Goal: Task Accomplishment & Management: Manage account settings

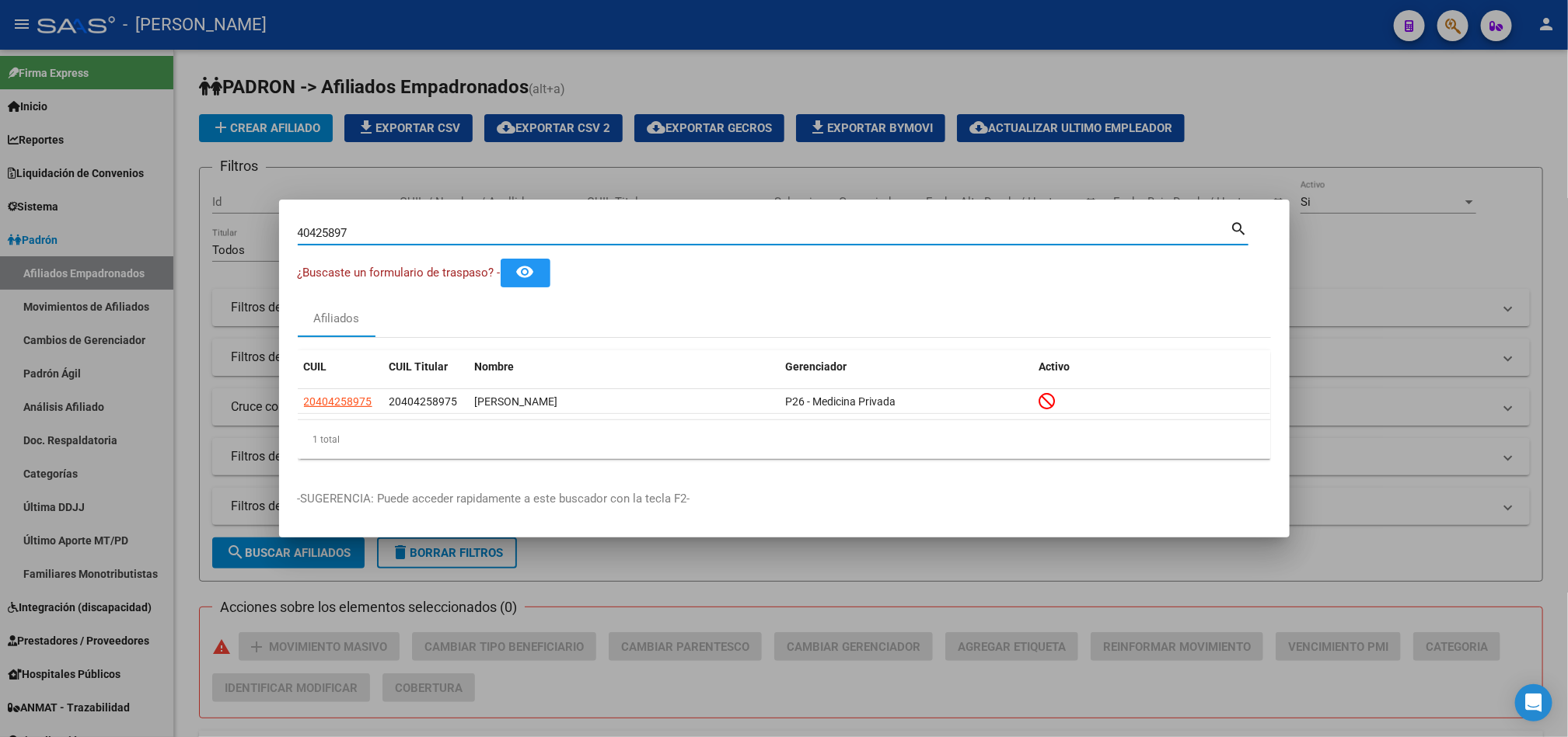
click at [474, 224] on div "40425897 Buscar (apellido, dni, [PERSON_NAME], [PERSON_NAME], cuit, obra social)" at bounding box center [764, 233] width 933 height 23
click at [474, 238] on input "40425897" at bounding box center [764, 234] width 933 height 14
paste input
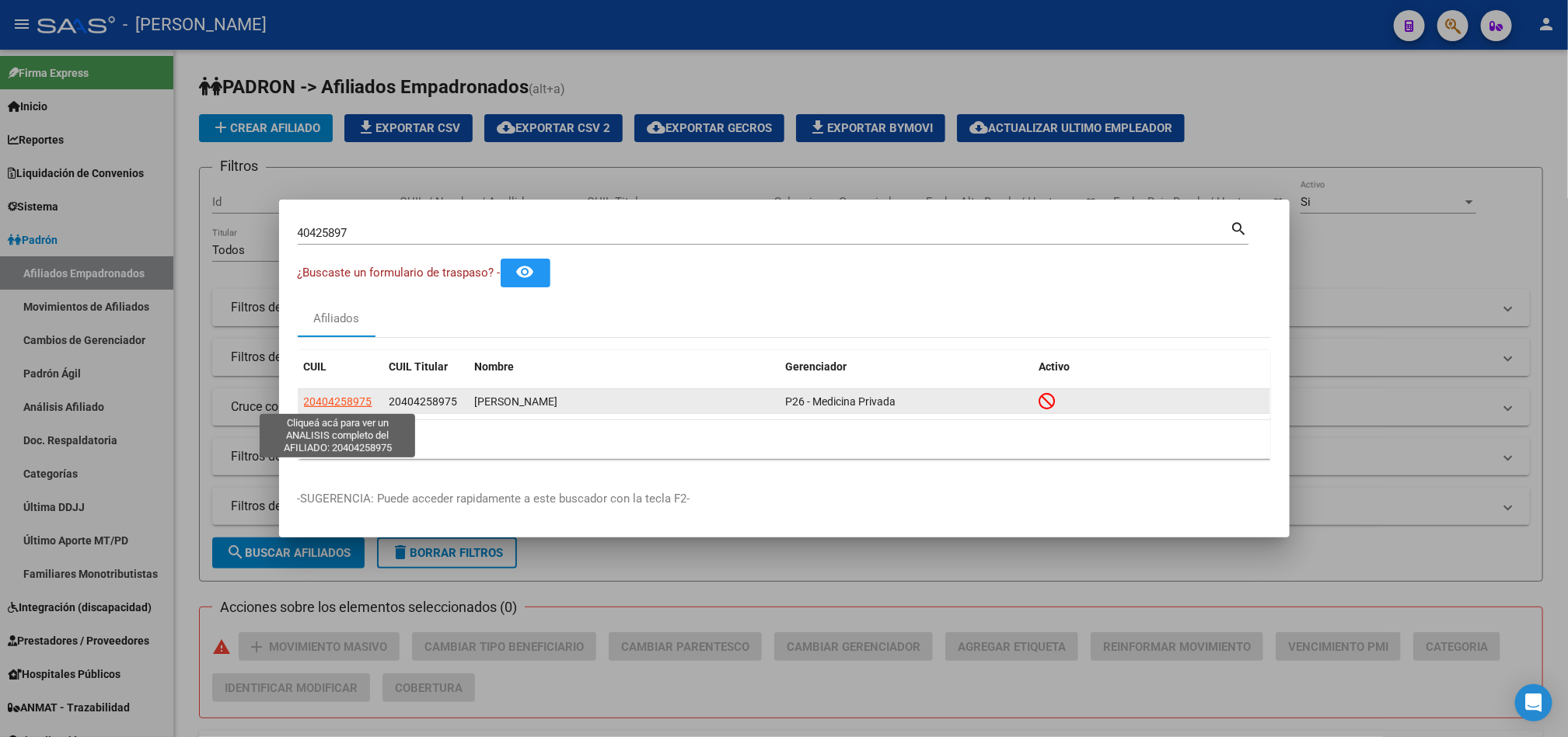
click at [370, 400] on span "20404258975" at bounding box center [338, 401] width 68 height 12
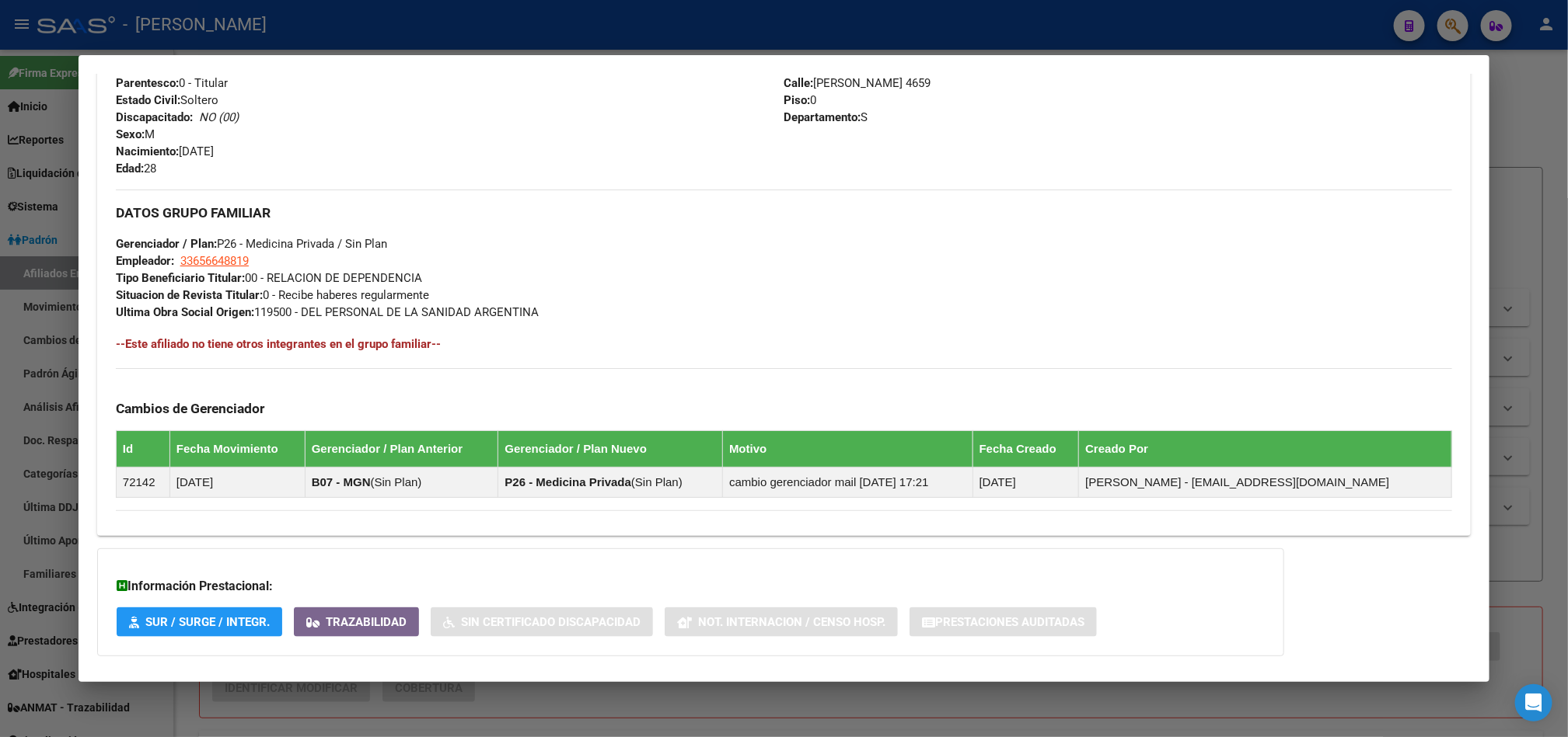
scroll to position [741, 0]
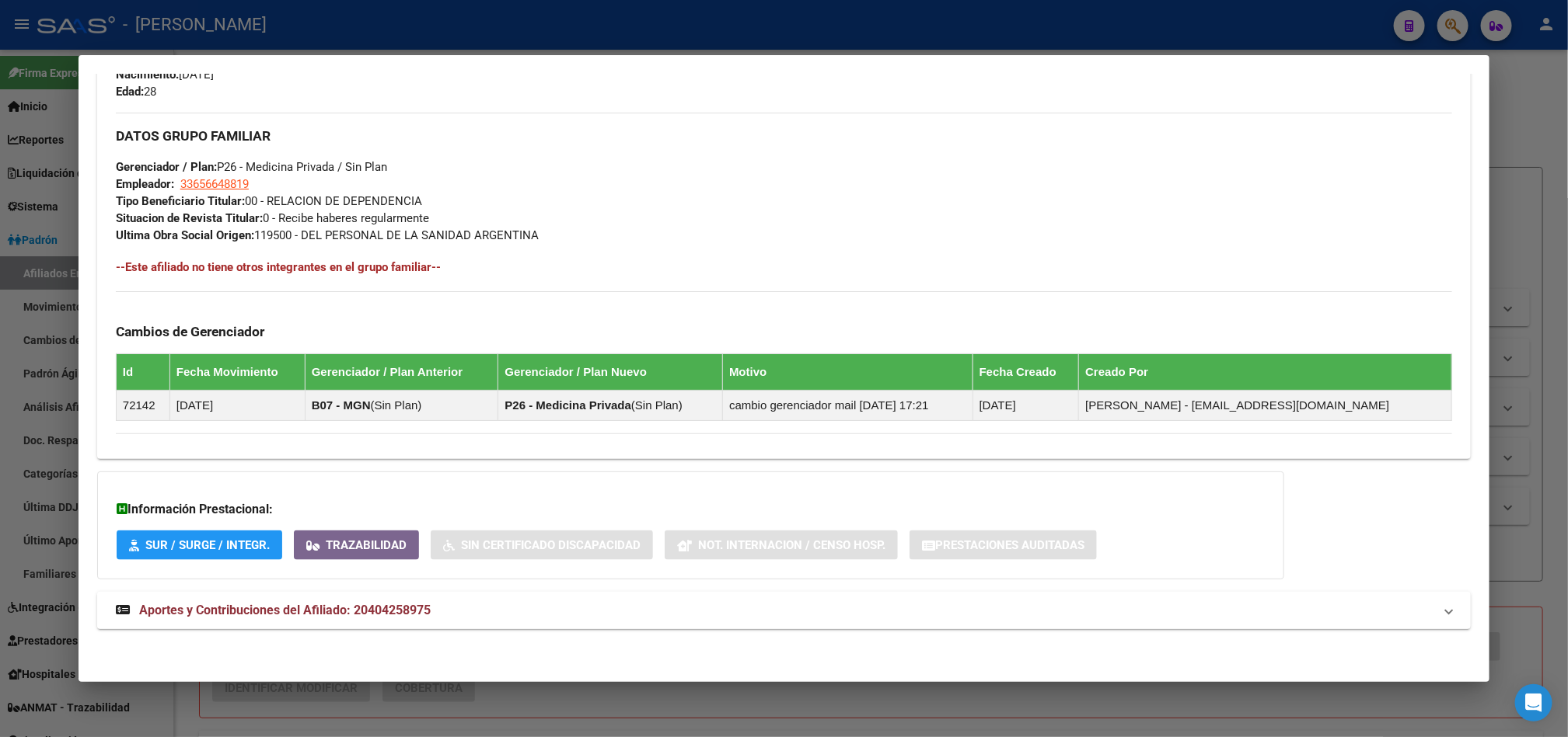
click at [422, 606] on span "Aportes y Contribuciones del Afiliado: 20404258975" at bounding box center [285, 610] width 291 height 15
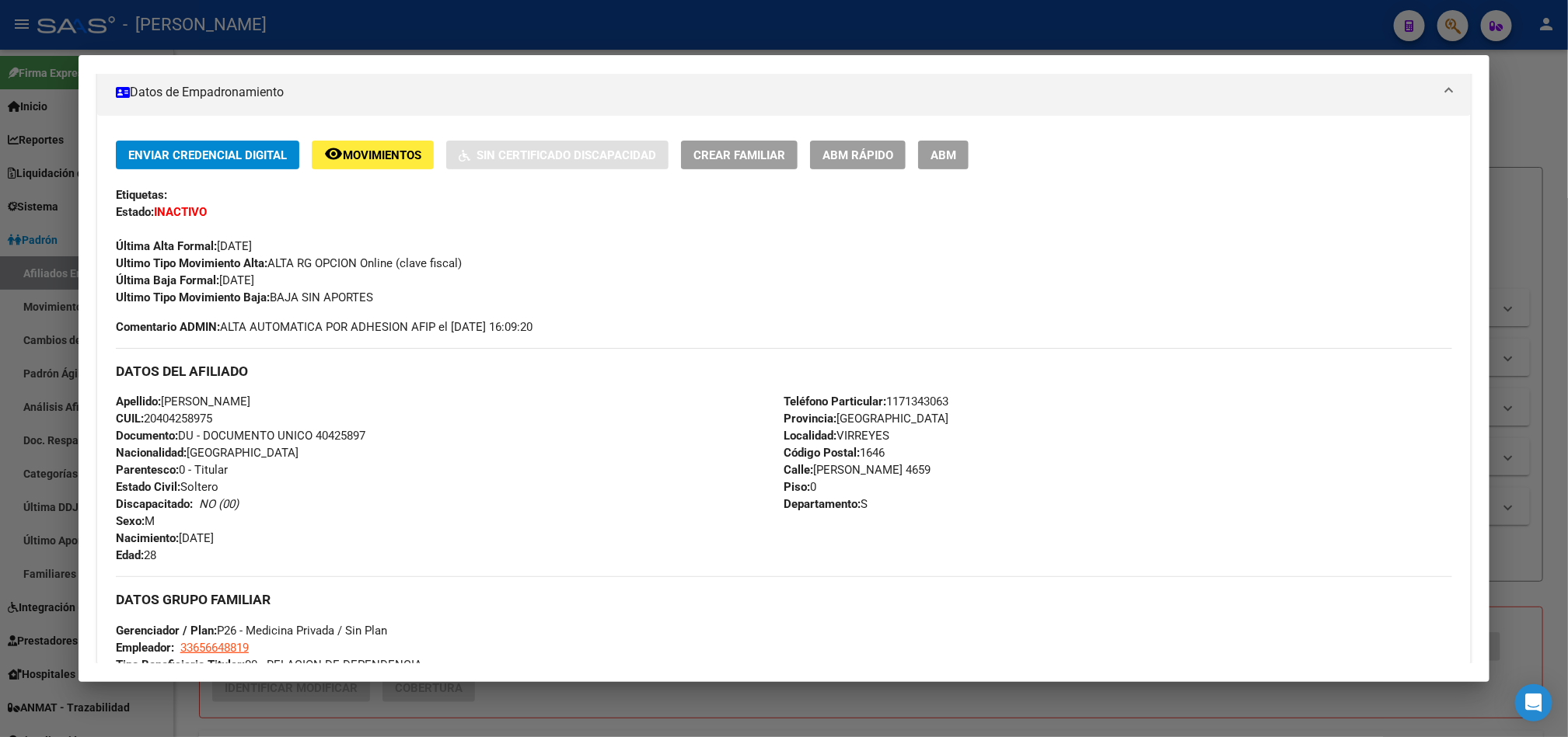
scroll to position [0, 0]
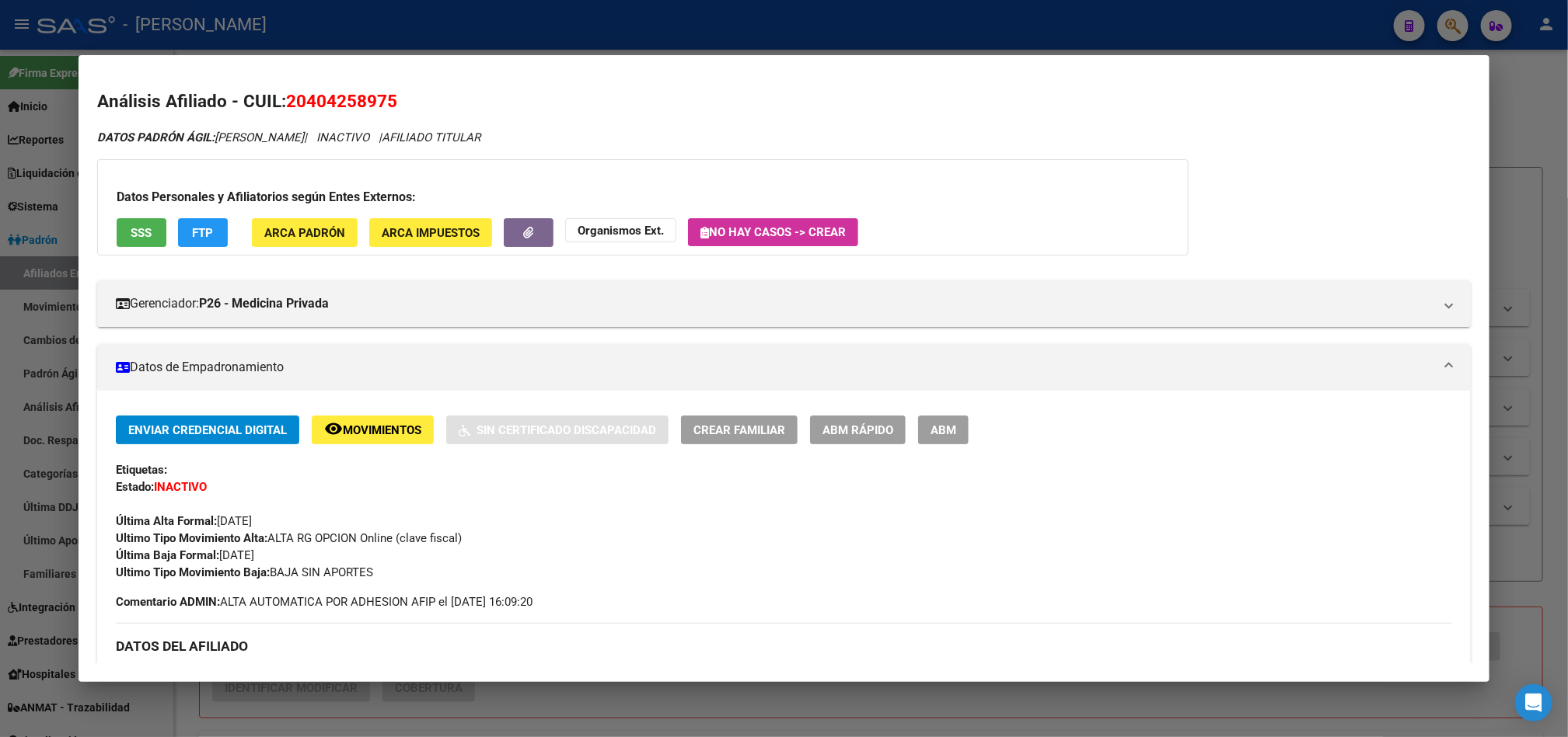
click at [331, 102] on span "20404258975" at bounding box center [341, 100] width 111 height 20
copy span "20404258975"
click at [0, 273] on div at bounding box center [784, 368] width 1568 height 737
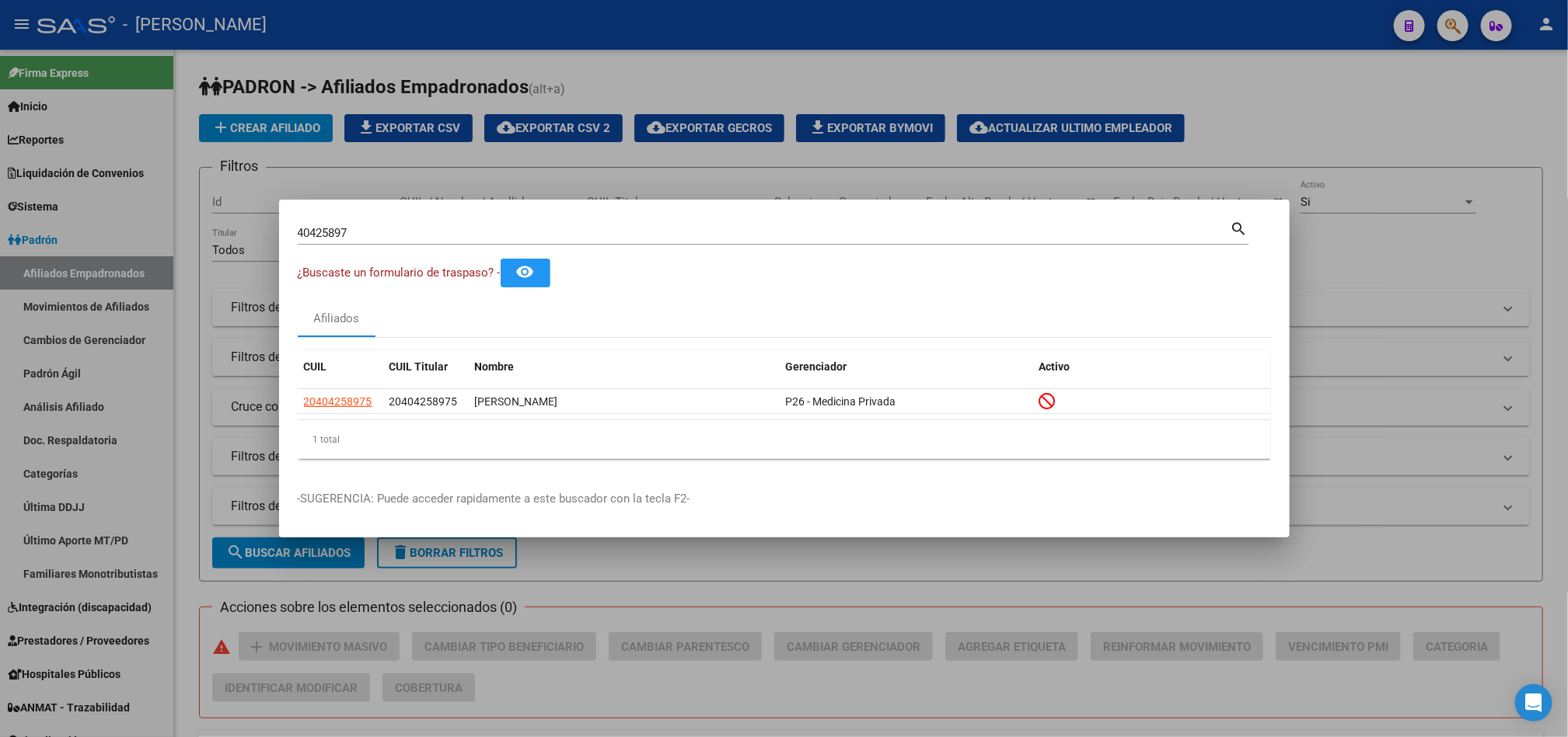
click at [458, 218] on div "40425897 Buscar (apellido, dni, [PERSON_NAME], [PERSON_NAME], cuit, obra social…" at bounding box center [773, 232] width 951 height 27
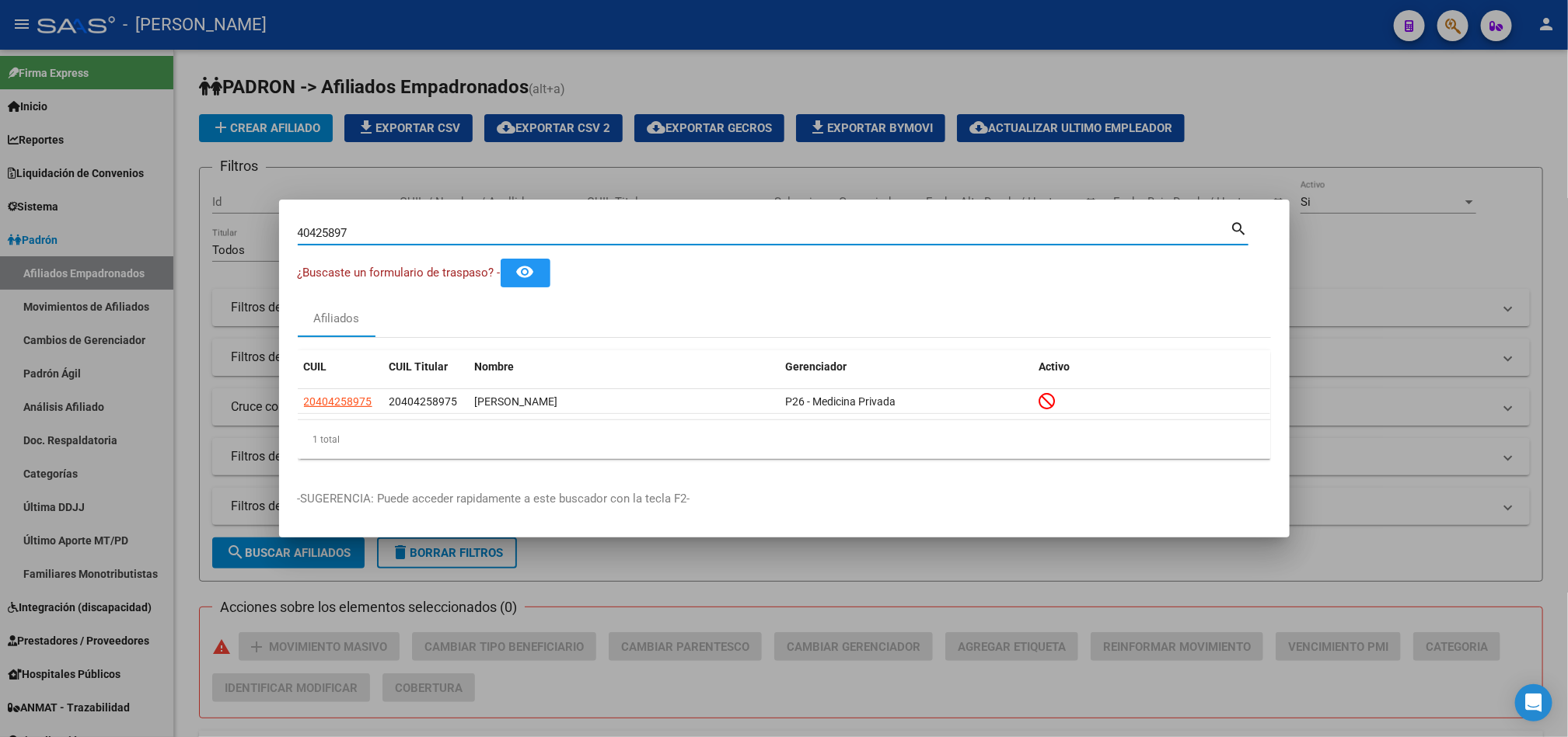
click at [434, 234] on input "40425897" at bounding box center [764, 234] width 933 height 14
paste input "4837712"
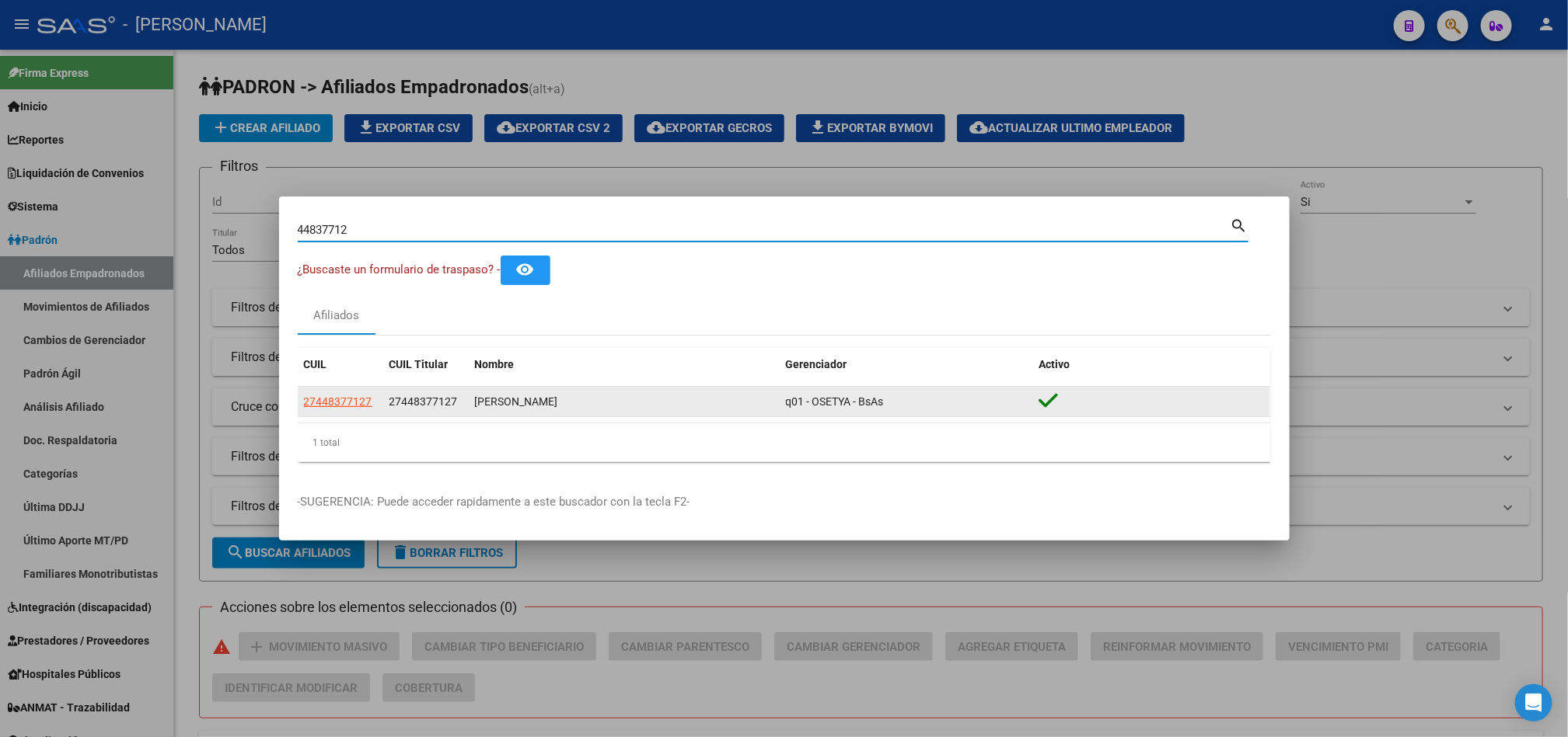
click at [430, 406] on span "27448377127" at bounding box center [423, 401] width 68 height 12
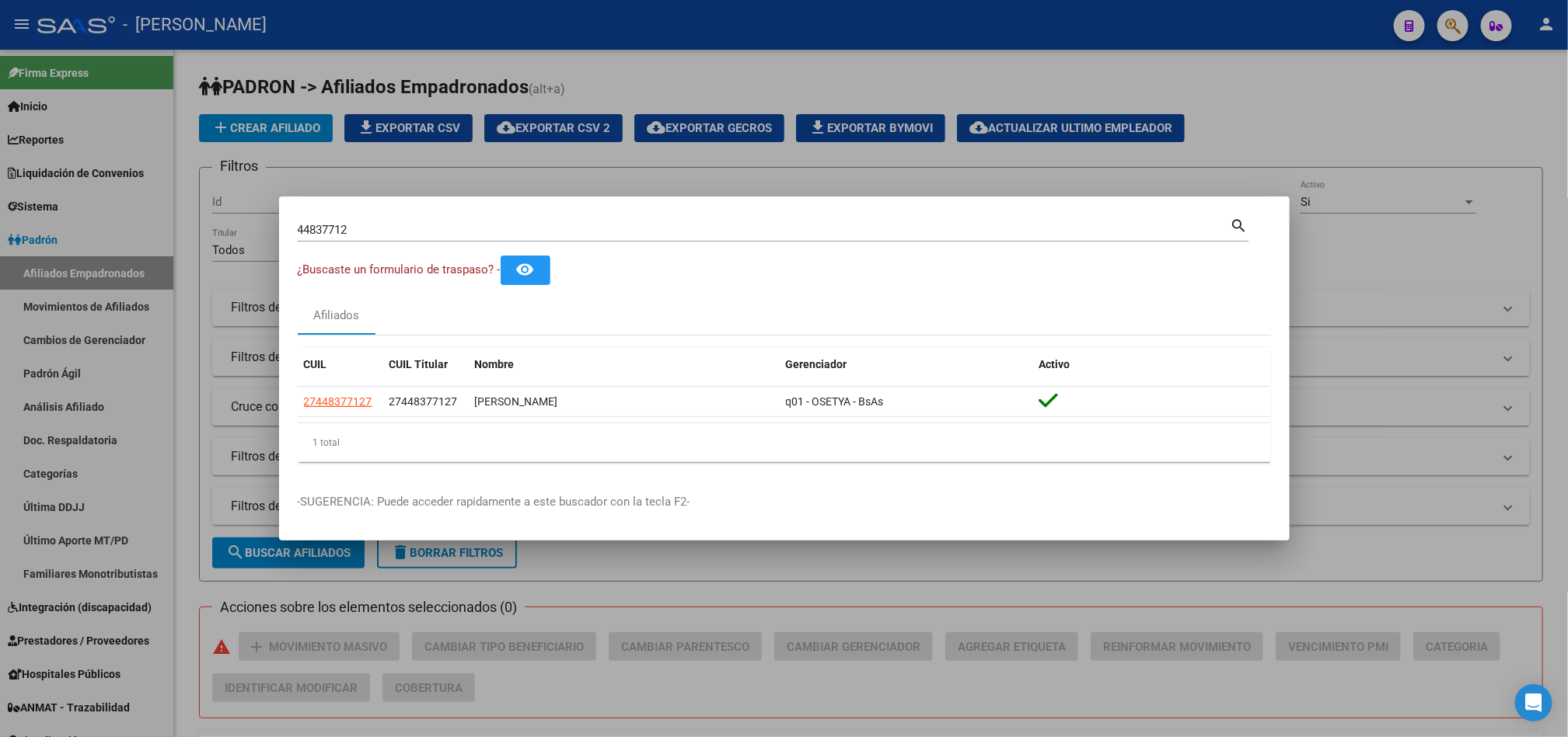
copy span "27448377127"
click at [408, 228] on input "44837712" at bounding box center [764, 230] width 933 height 14
type input "2042232589"
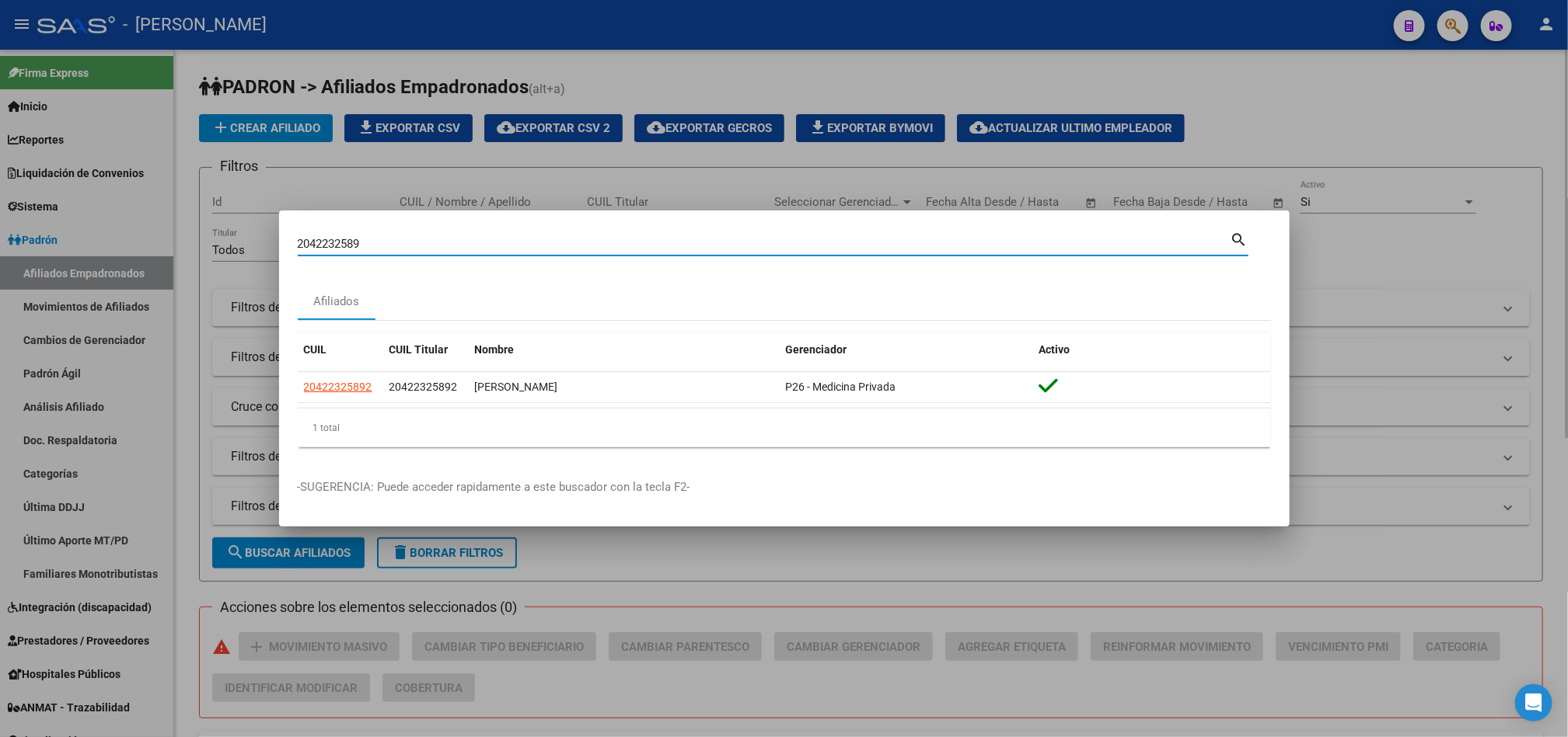
click at [600, 702] on div at bounding box center [784, 368] width 1568 height 737
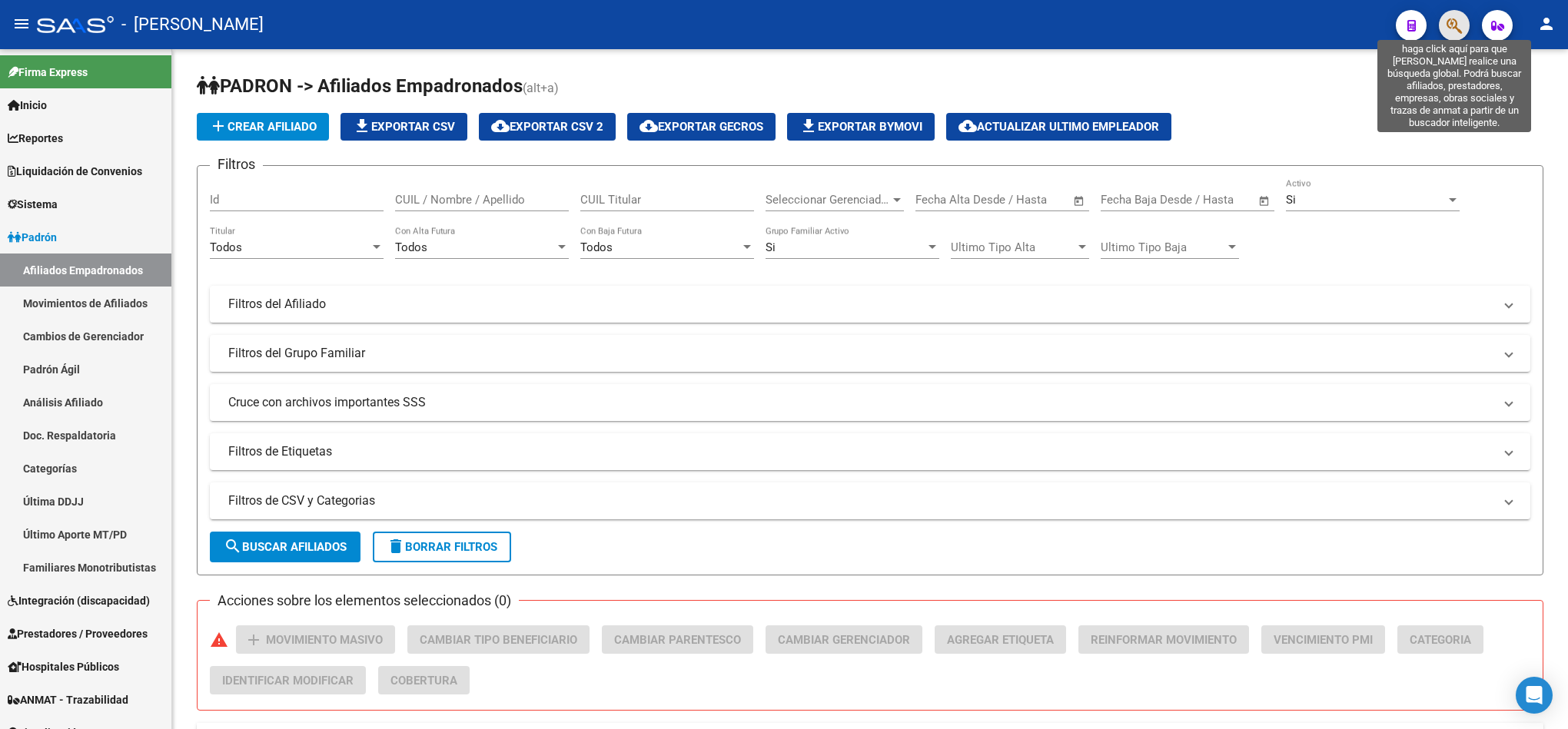
click at [1453, 23] on icon "button" at bounding box center [1454, 25] width 15 height 18
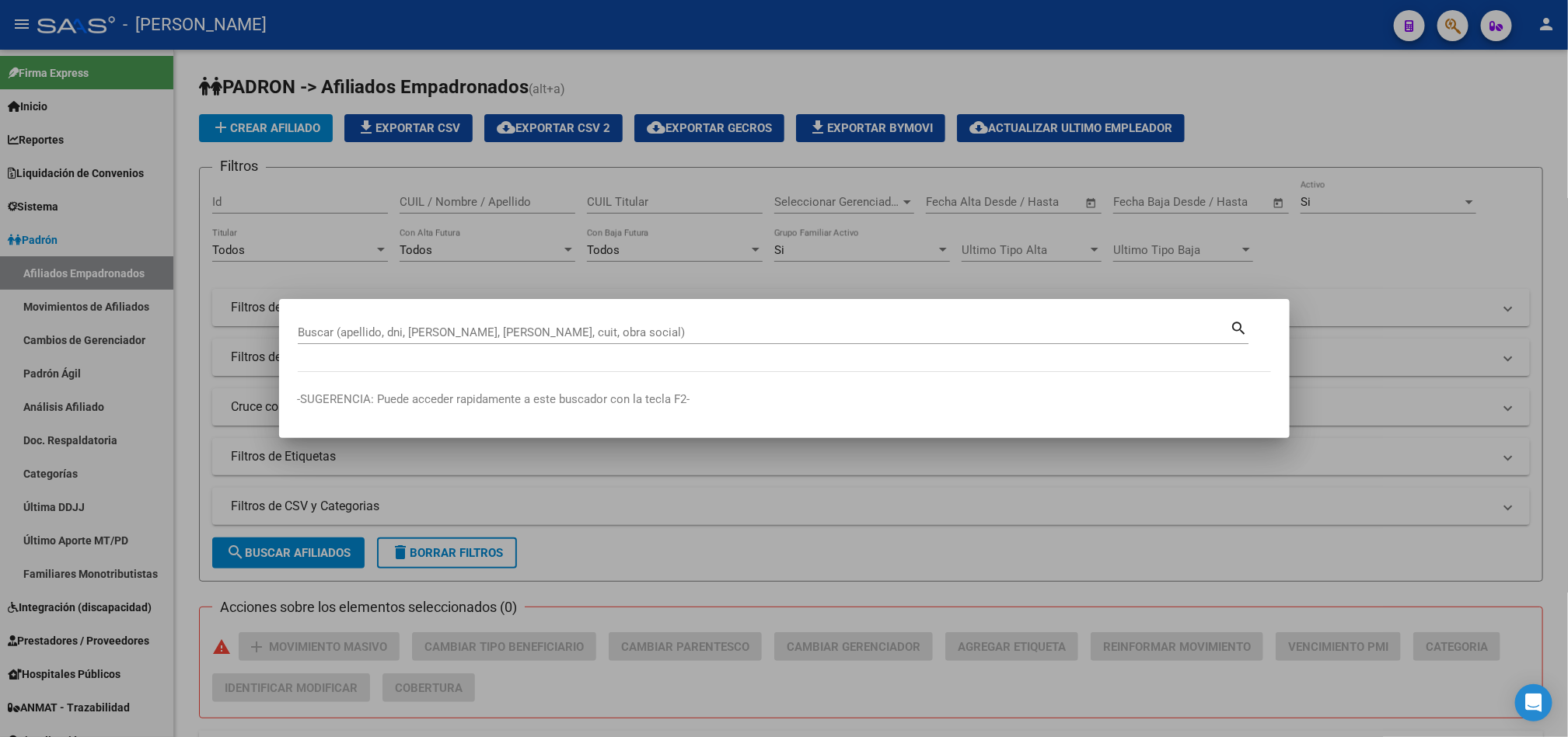
paste input "44837712"
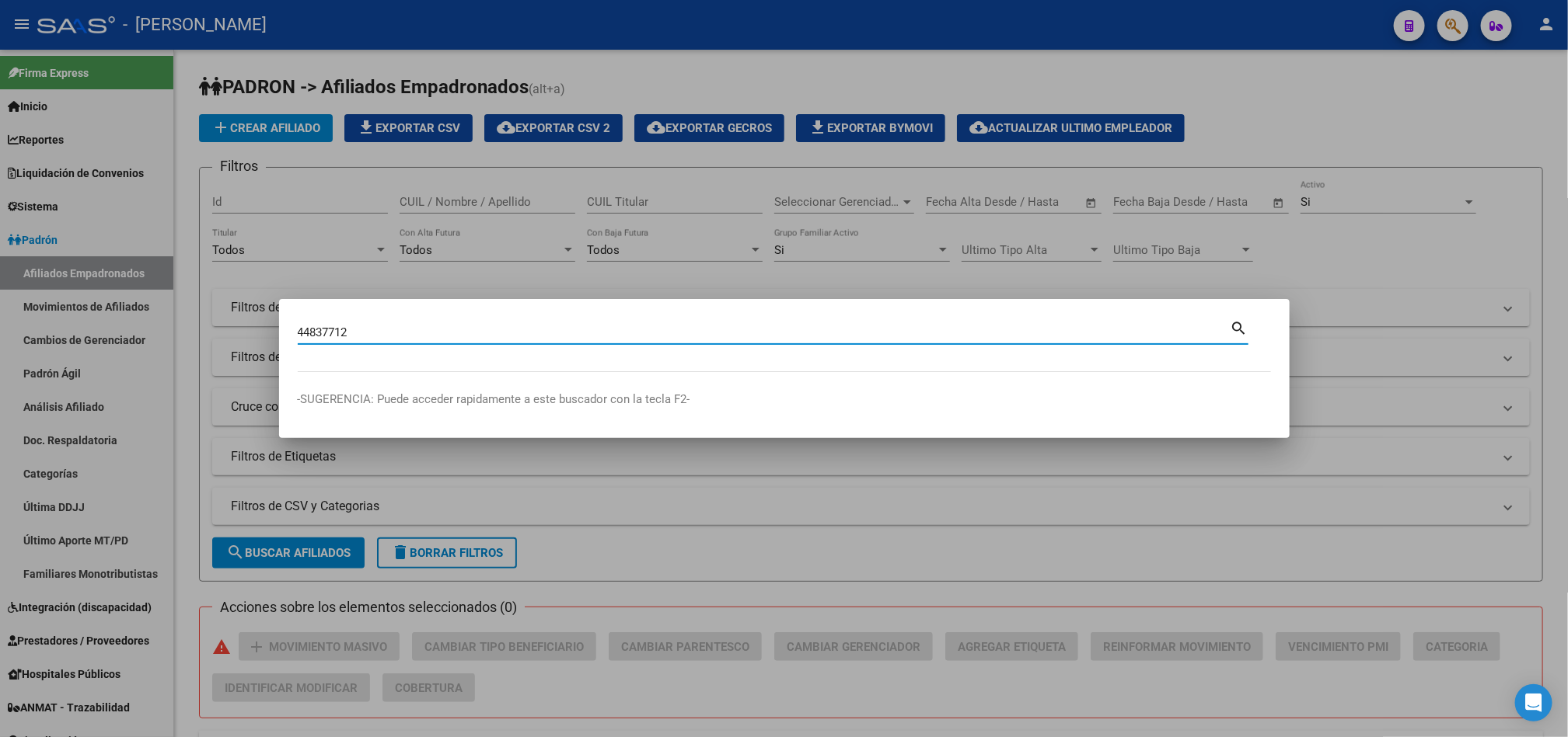
type input "44837712"
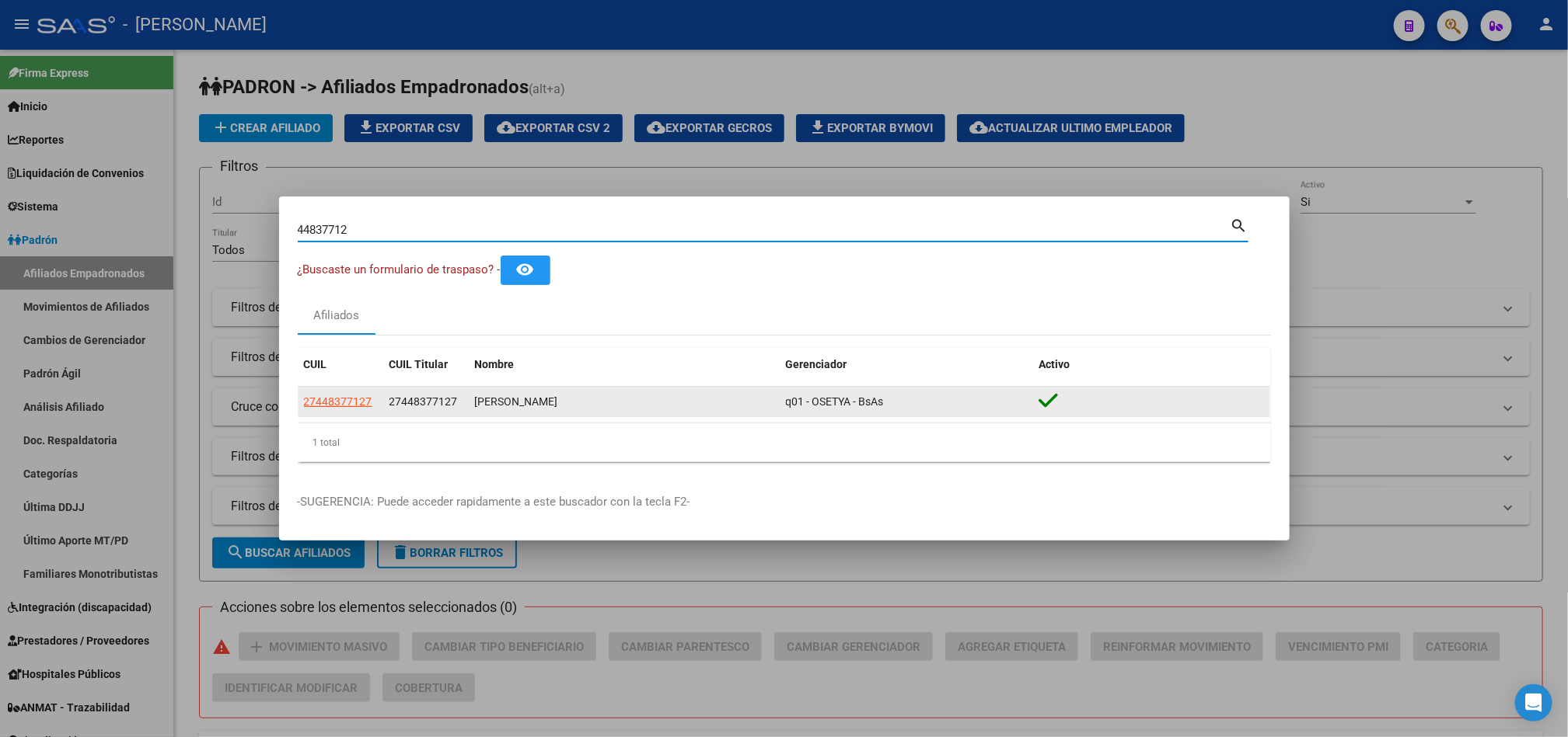
click at [434, 392] on datatable-body-cell "27448377127" at bounding box center [426, 402] width 85 height 30
drag, startPoint x: 458, startPoint y: 404, endPoint x: 432, endPoint y: 406, distance: 26.1
click at [448, 406] on div "27448377127" at bounding box center [426, 402] width 73 height 18
click at [432, 406] on span "27448377127" at bounding box center [423, 401] width 68 height 12
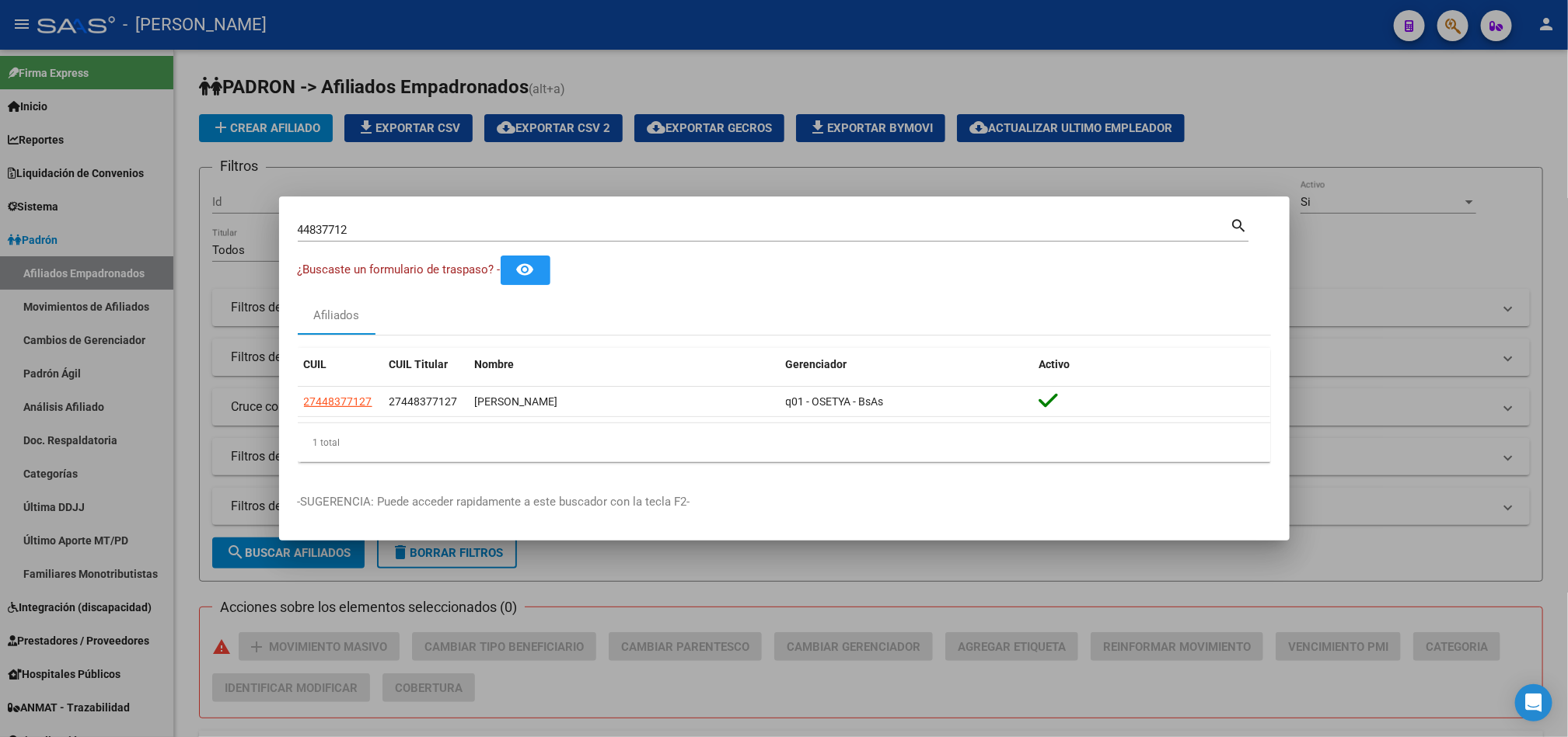
copy span "27448377127"
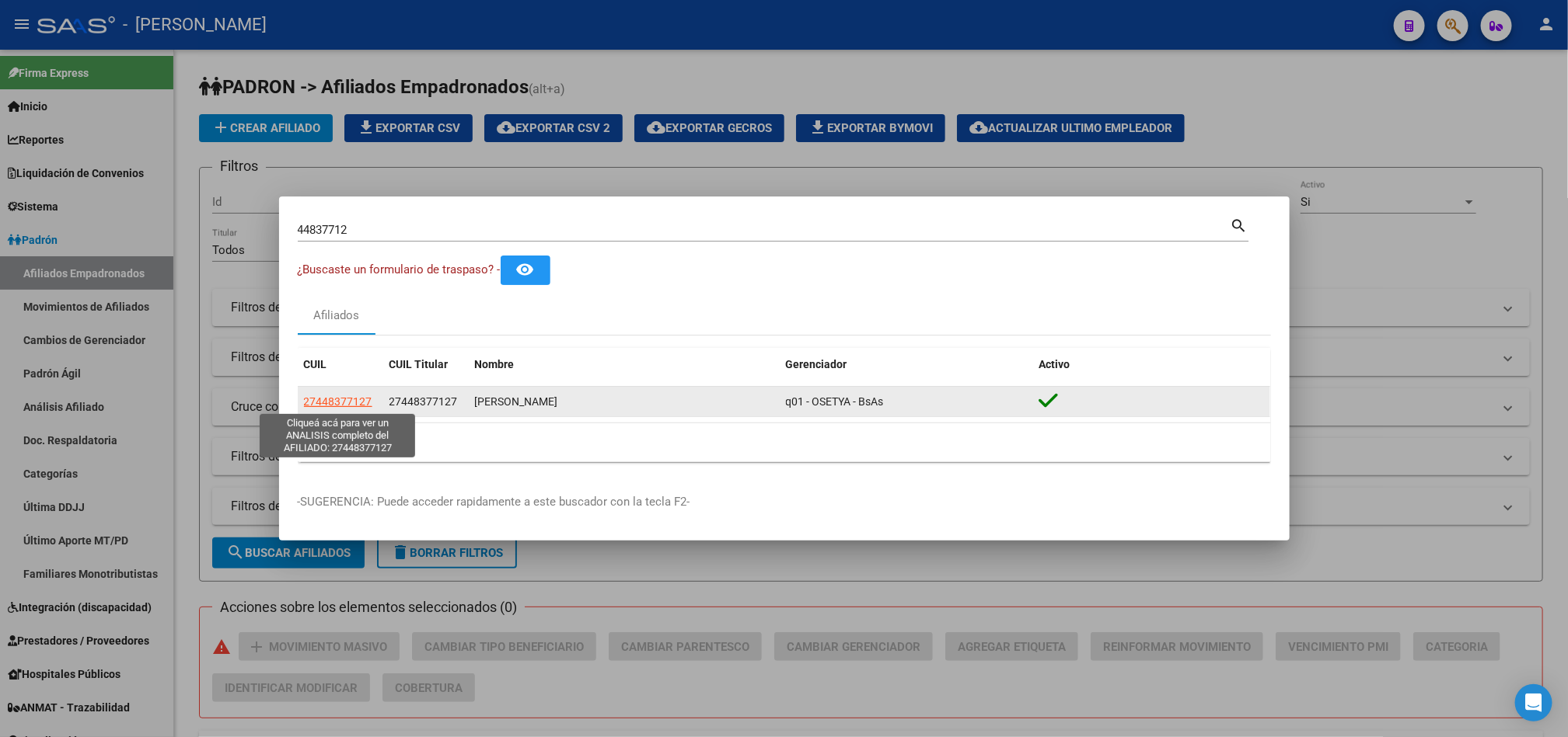
click at [363, 407] on span "27448377127" at bounding box center [338, 401] width 68 height 12
type textarea "27448377127"
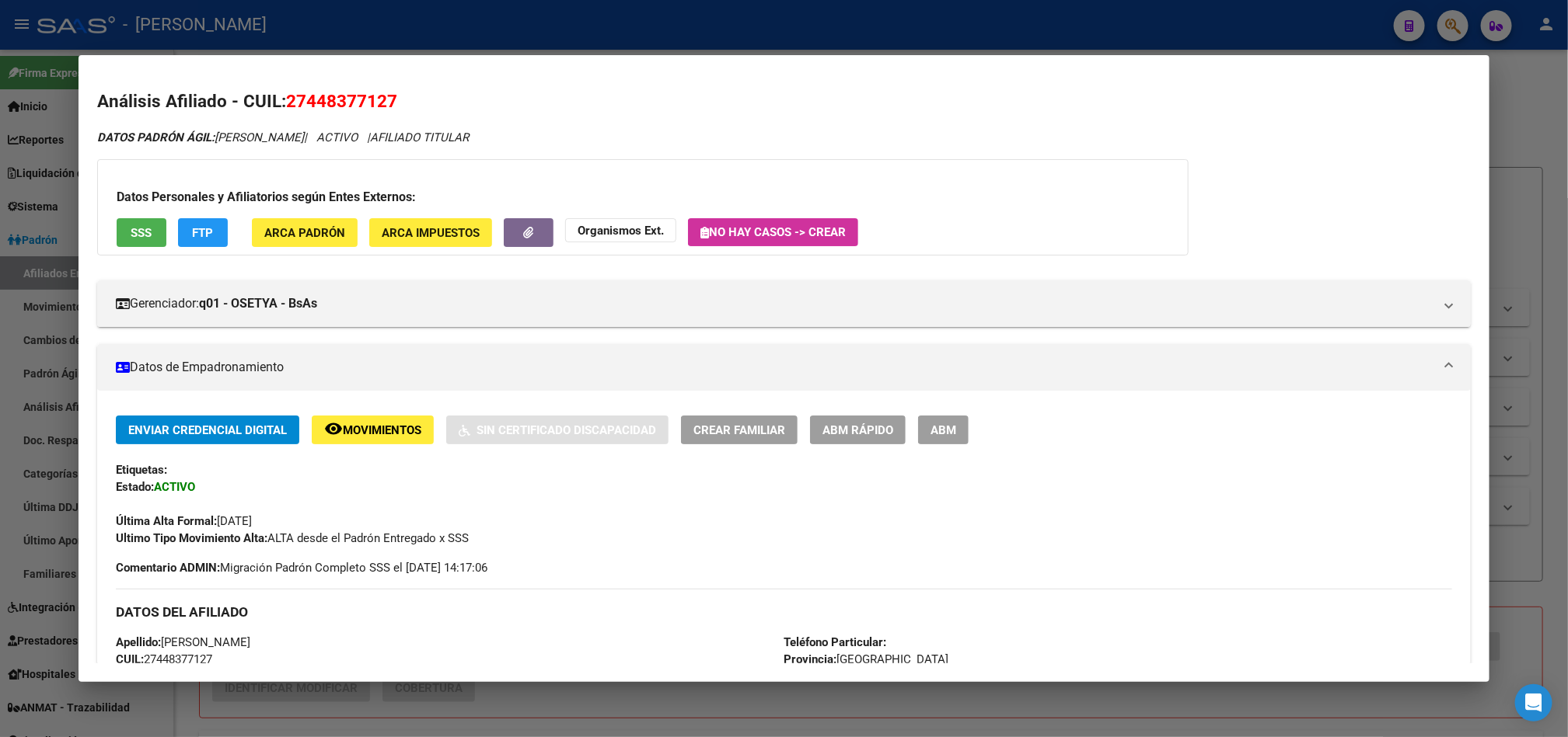
drag, startPoint x: 299, startPoint y: 94, endPoint x: 376, endPoint y: 94, distance: 77.0
click at [376, 94] on span "27448377127" at bounding box center [341, 100] width 111 height 20
copy span "44837712"
click at [228, 143] on span "DATOS PADRÓN ÁGIL: [PERSON_NAME]" at bounding box center [200, 138] width 207 height 14
drag, startPoint x: 228, startPoint y: 143, endPoint x: 340, endPoint y: 143, distance: 112.0
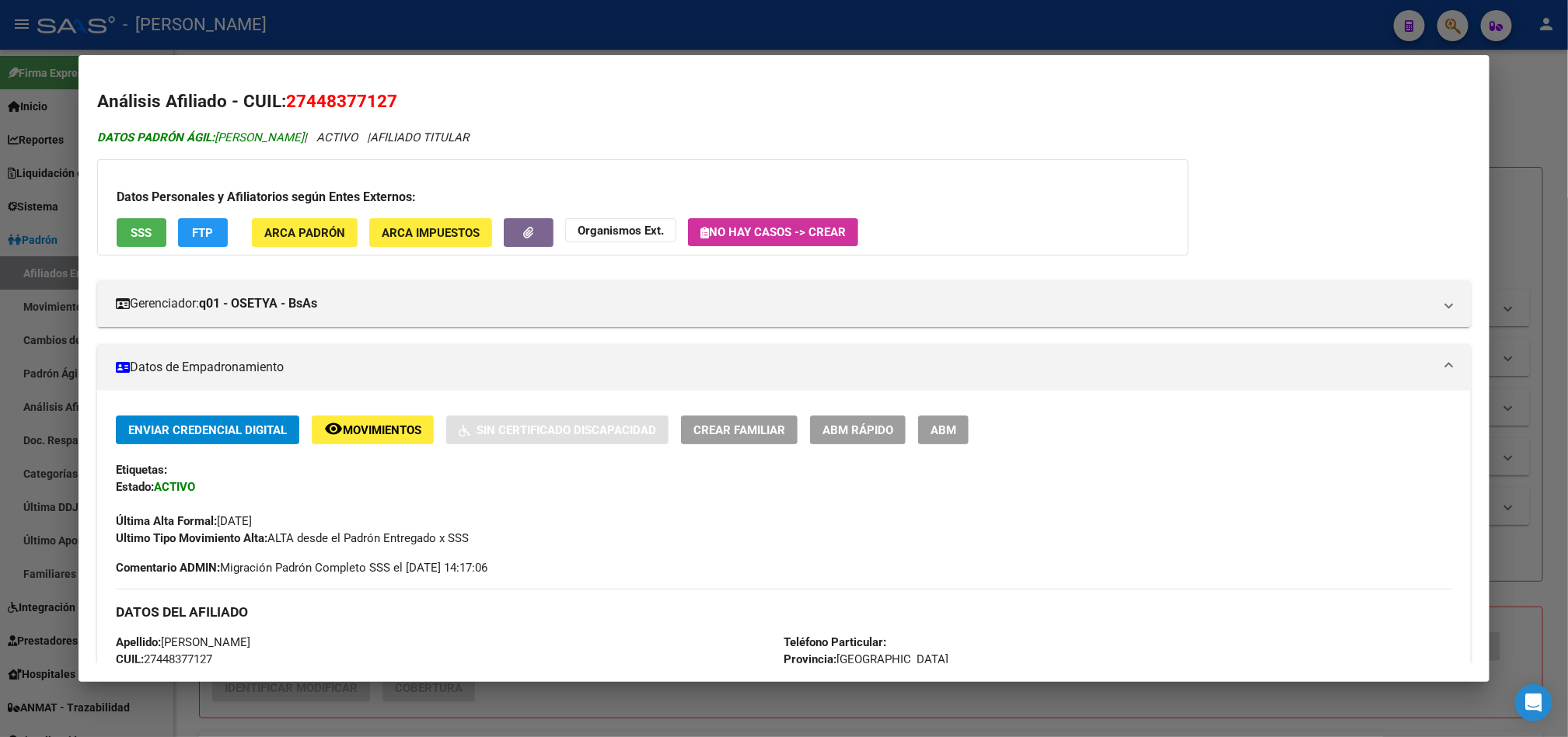
click at [304, 143] on span "DATOS PADRÓN ÁGIL: [PERSON_NAME]" at bounding box center [200, 138] width 207 height 14
copy span "[PERSON_NAME]"
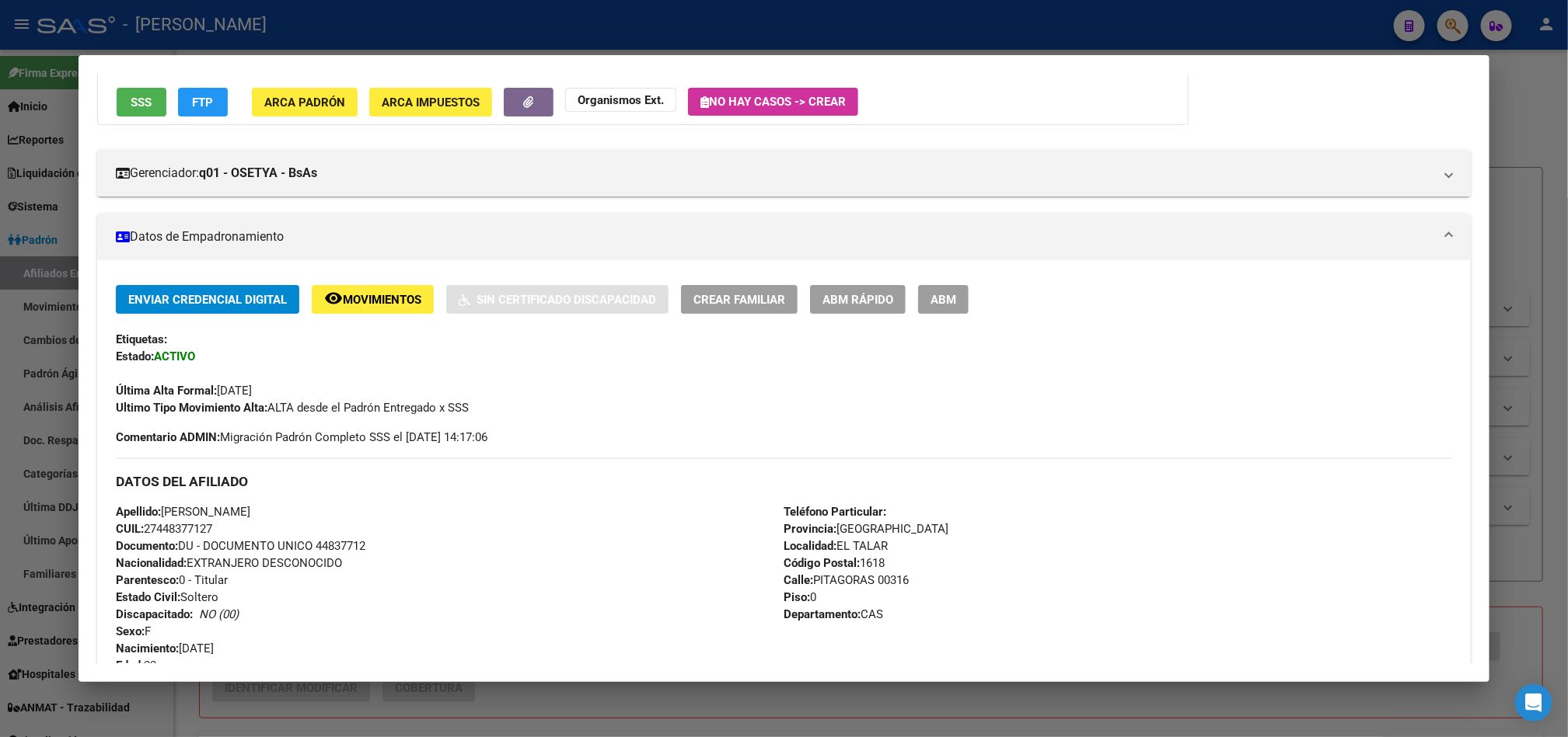
scroll to position [233, 0]
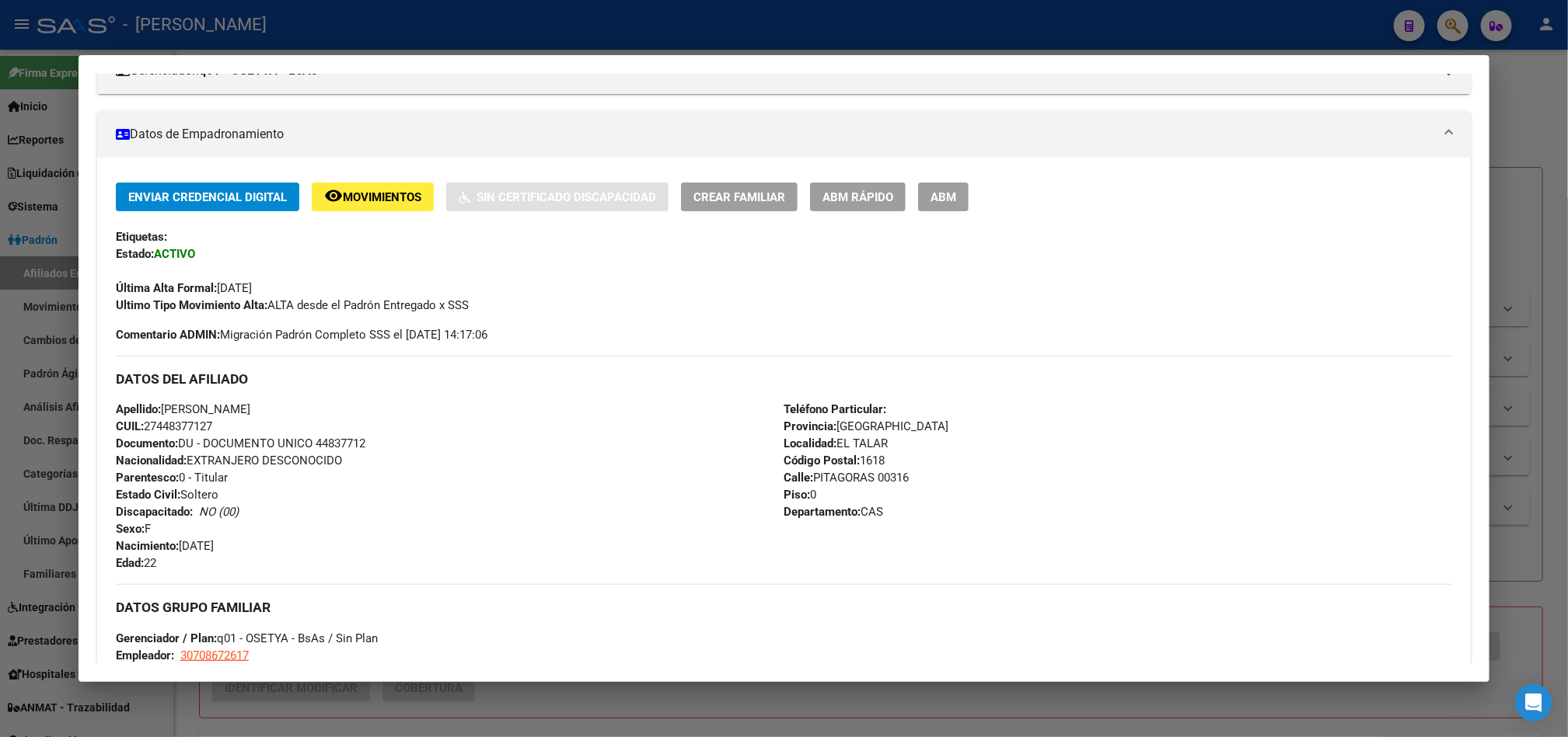
drag, startPoint x: 241, startPoint y: 552, endPoint x: 176, endPoint y: 543, distance: 65.6
click at [176, 543] on div "Apellido: [PERSON_NAME] [PERSON_NAME] CUIL: 27448377127 Documento: DU - DOCUMEN…" at bounding box center [450, 486] width 668 height 170
copy span "[DATE]"
click at [848, 481] on span "Calle: PITAGORAS 00316" at bounding box center [846, 478] width 125 height 14
drag, startPoint x: 848, startPoint y: 481, endPoint x: 884, endPoint y: 479, distance: 36.1
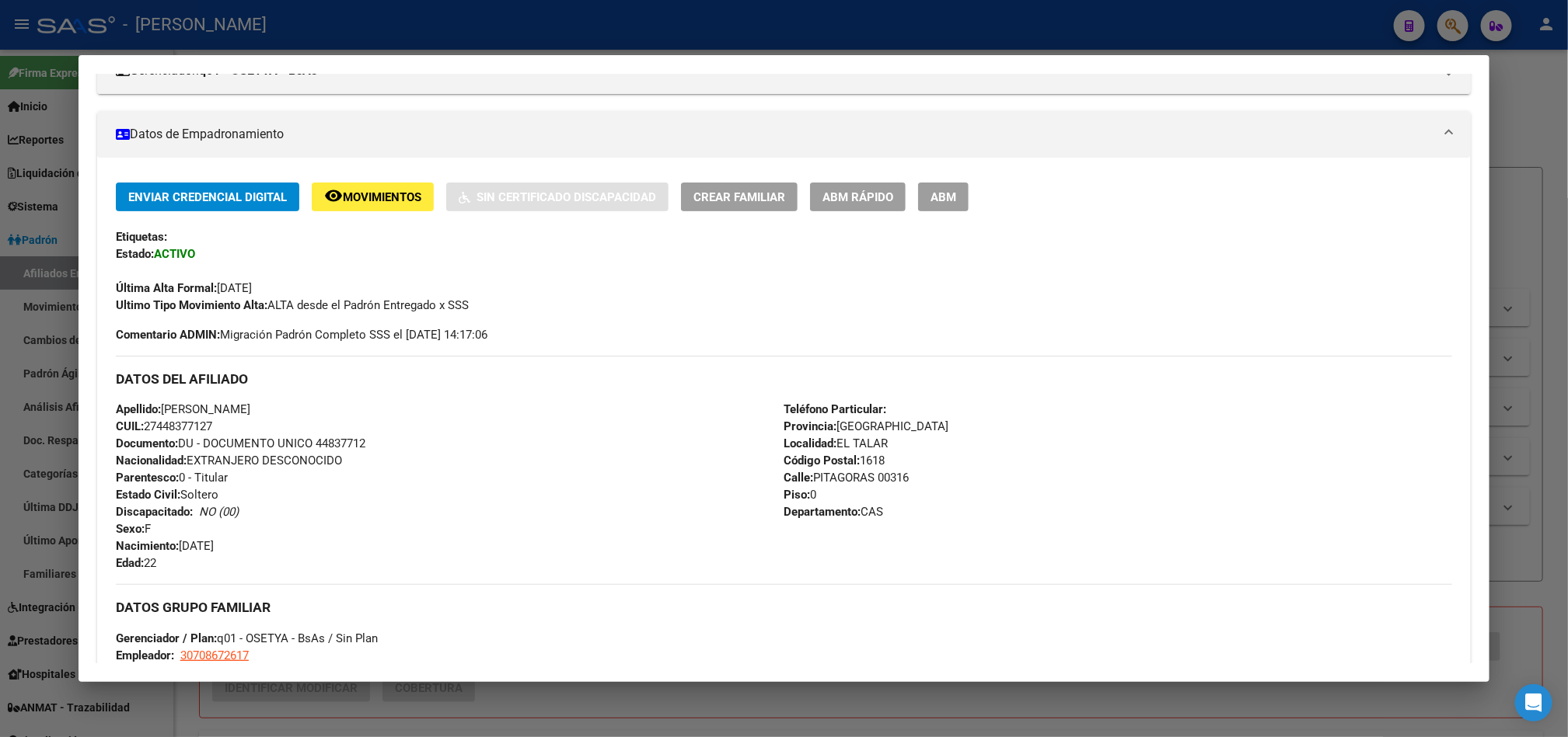
click at [884, 479] on span "Calle: PITAGORAS 00316" at bounding box center [846, 478] width 125 height 14
copy span "PITAGORAS 00316"
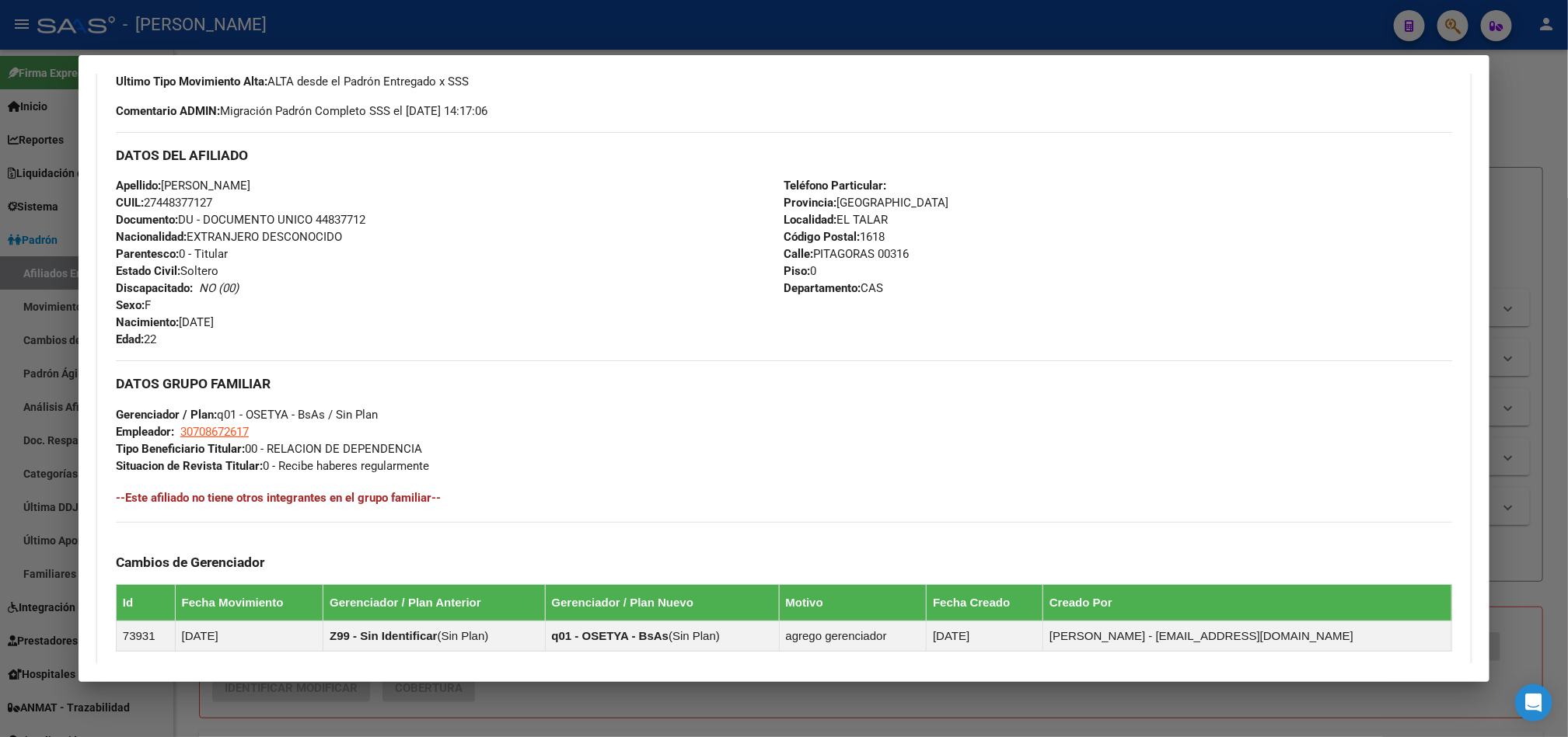
scroll to position [466, 0]
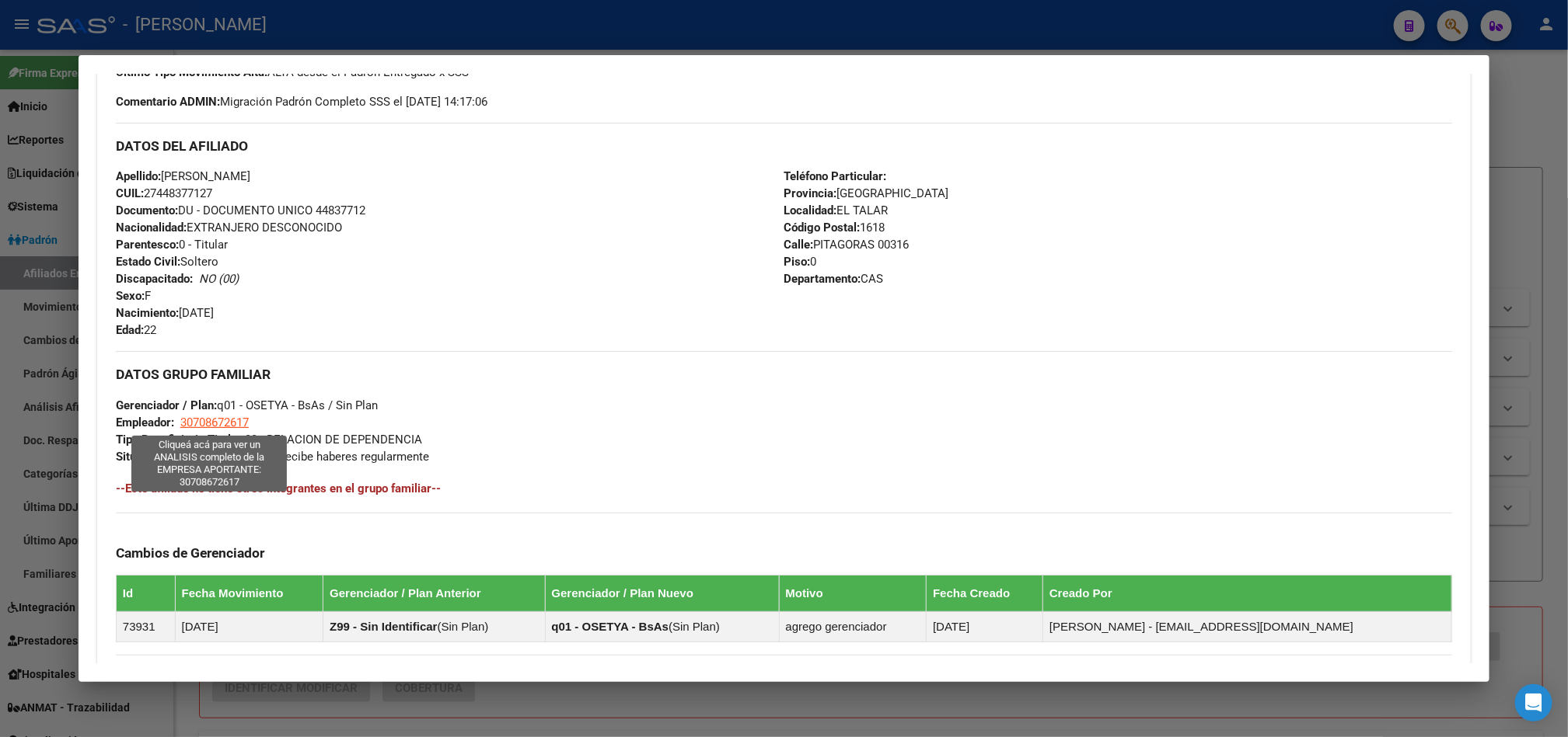
drag, startPoint x: 251, startPoint y: 424, endPoint x: 175, endPoint y: 417, distance: 76.3
click at [175, 417] on div "DATOS GRUPO FAMILIAR Gerenciador / Plan: q01 - OSETYA - BsAs / Sin Plan Emplead…" at bounding box center [784, 408] width 1336 height 114
copy span "30708672617"
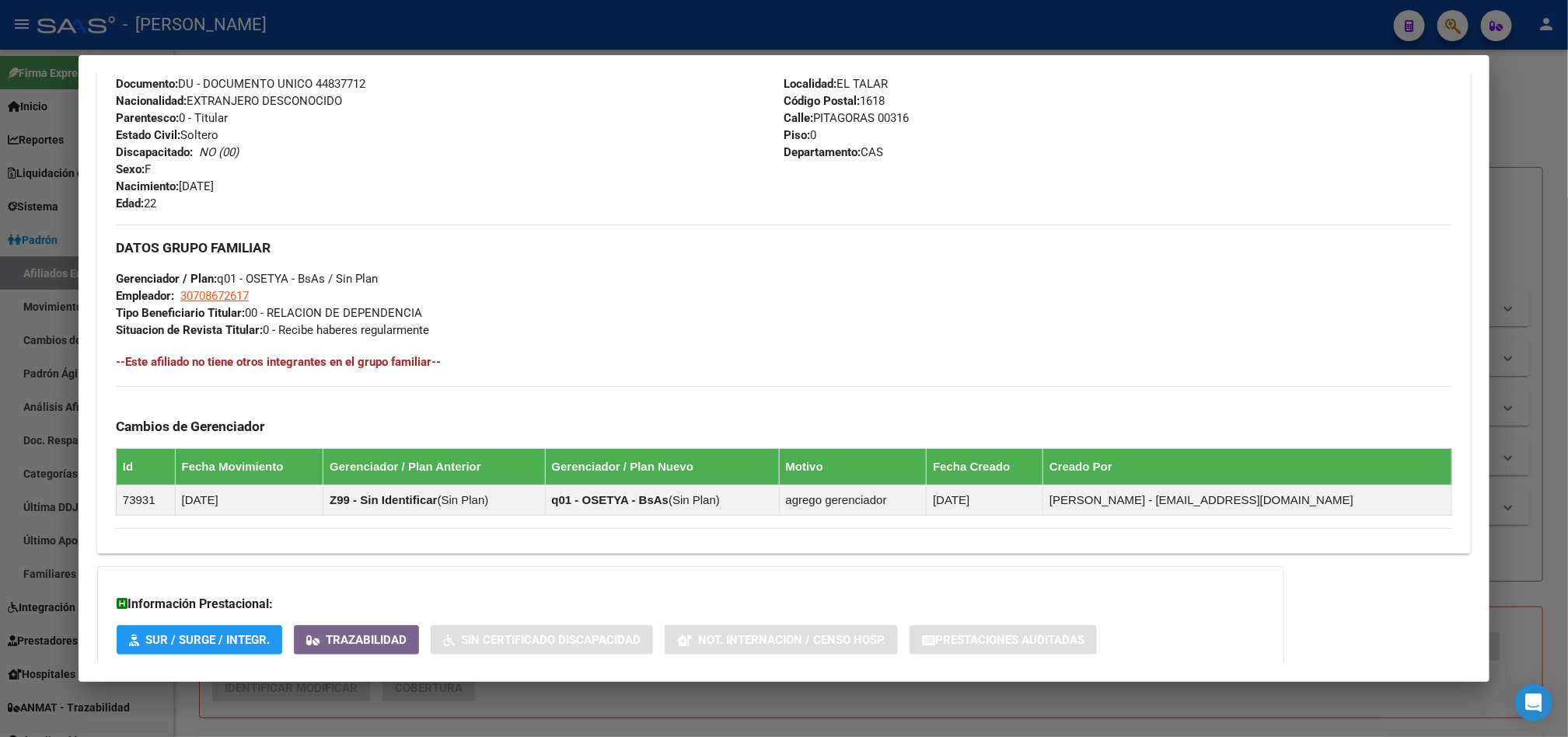
scroll to position [690, 0]
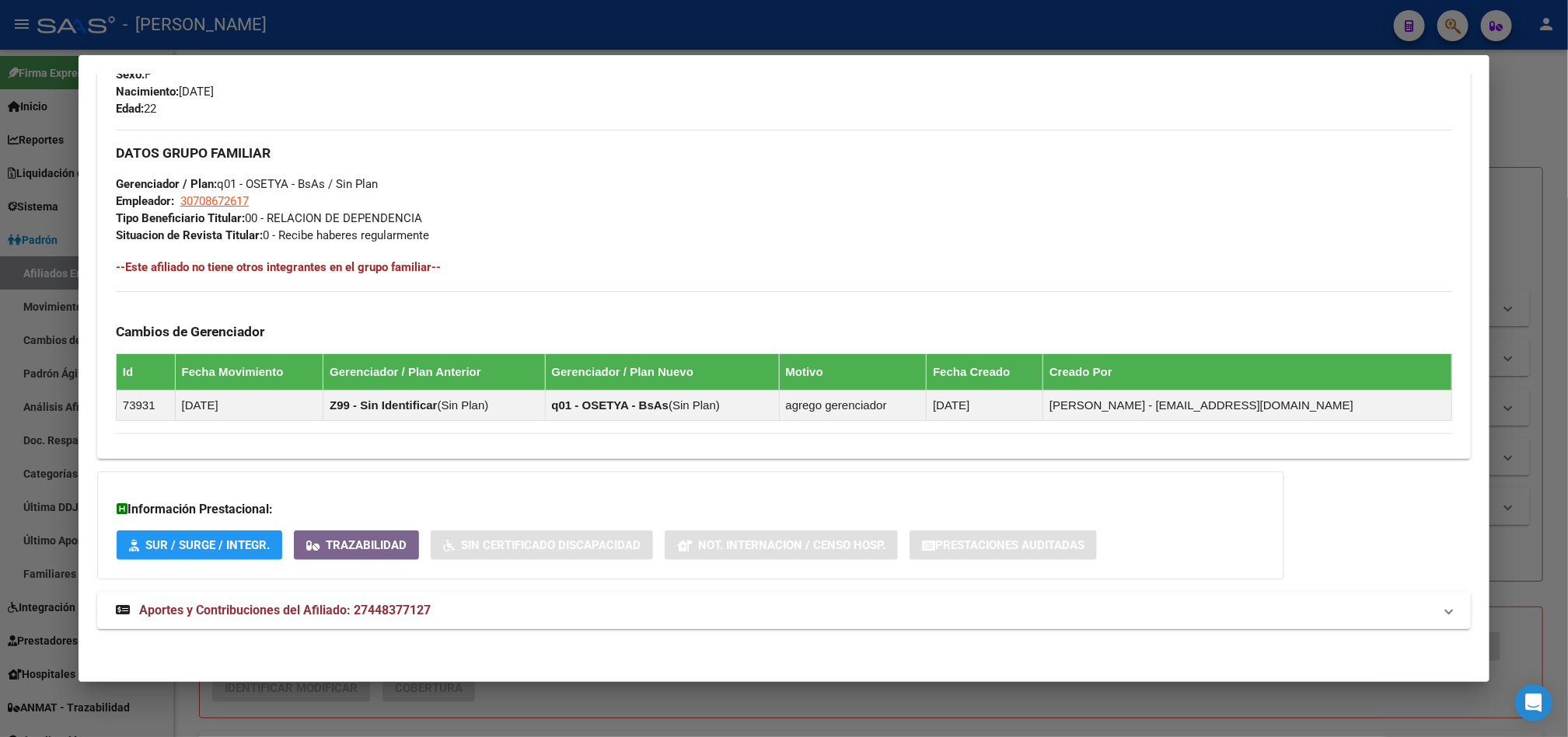
click at [341, 592] on mat-expansion-panel-header "Aportes y Contribuciones del Afiliado: 27448377127" at bounding box center [784, 611] width 1373 height 37
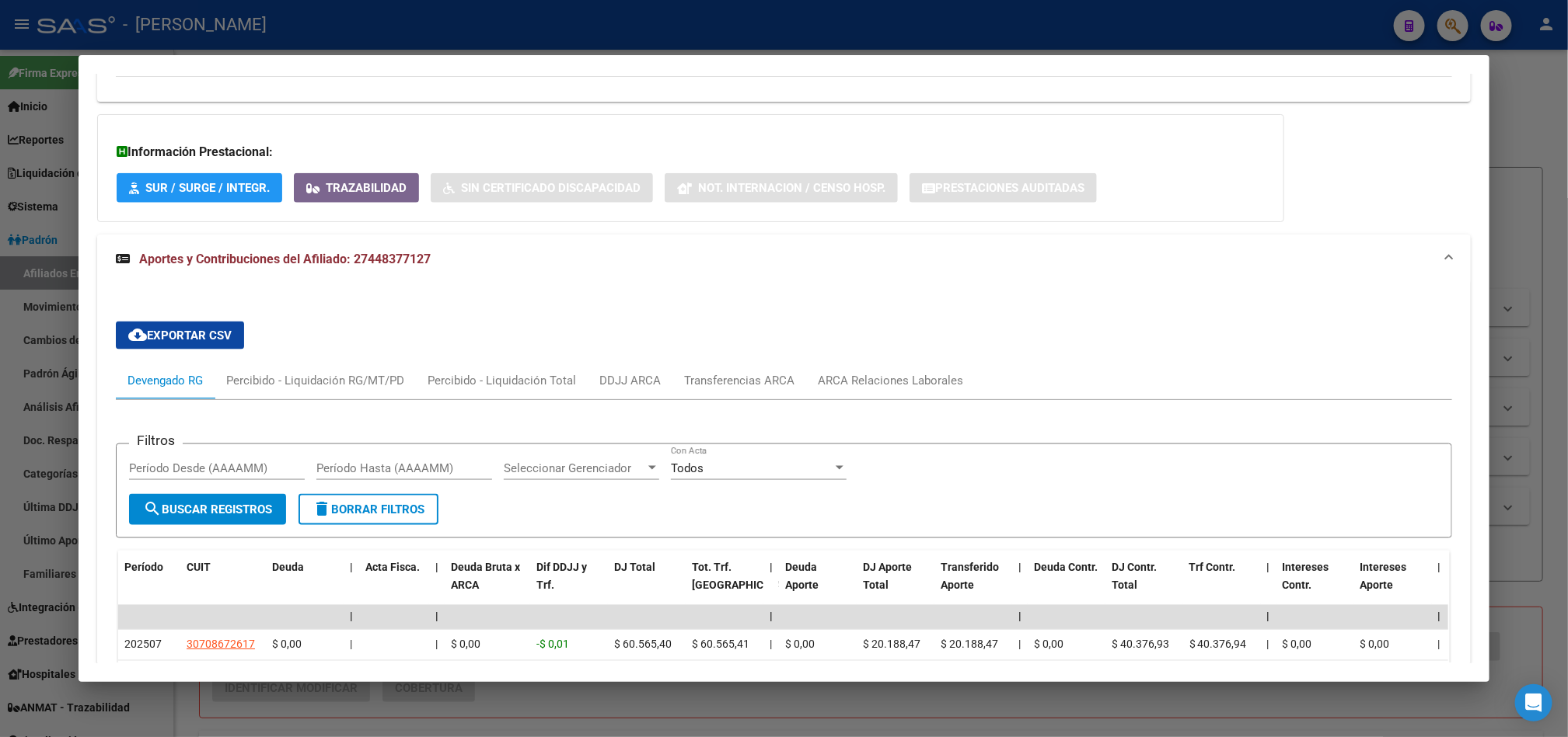
scroll to position [1334, 0]
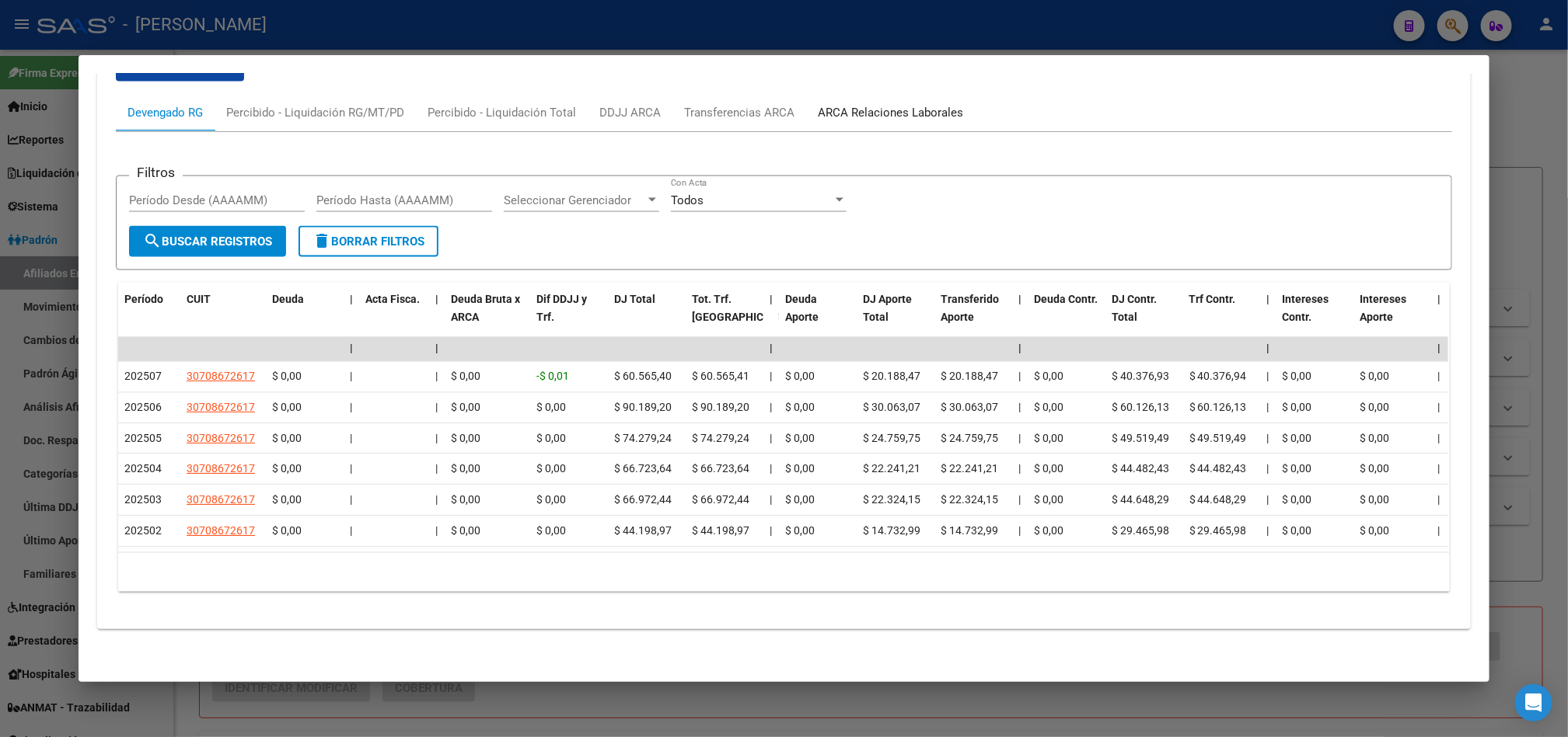
click at [881, 104] on div "ARCA Relaciones Laborales" at bounding box center [890, 112] width 146 height 17
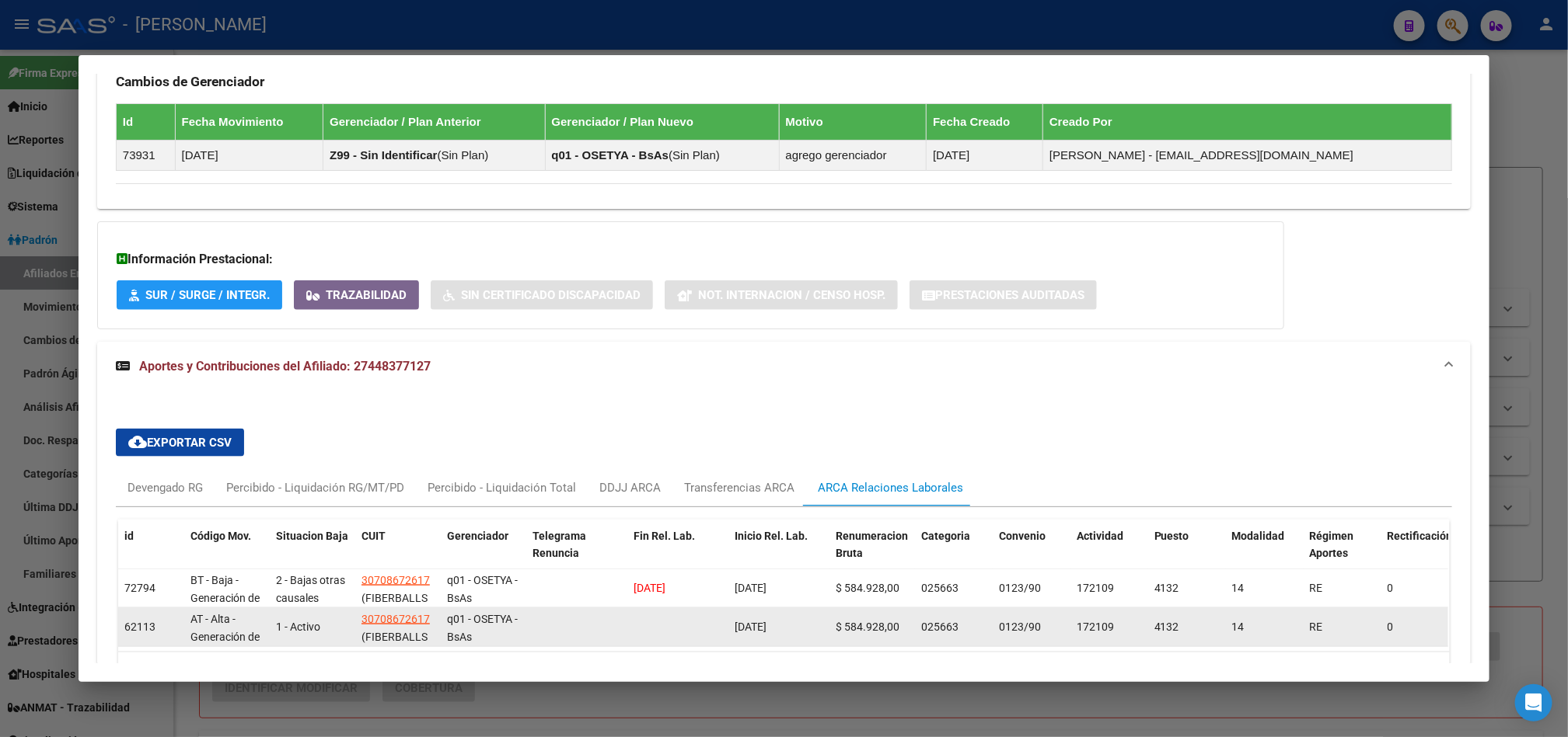
scroll to position [1059, 0]
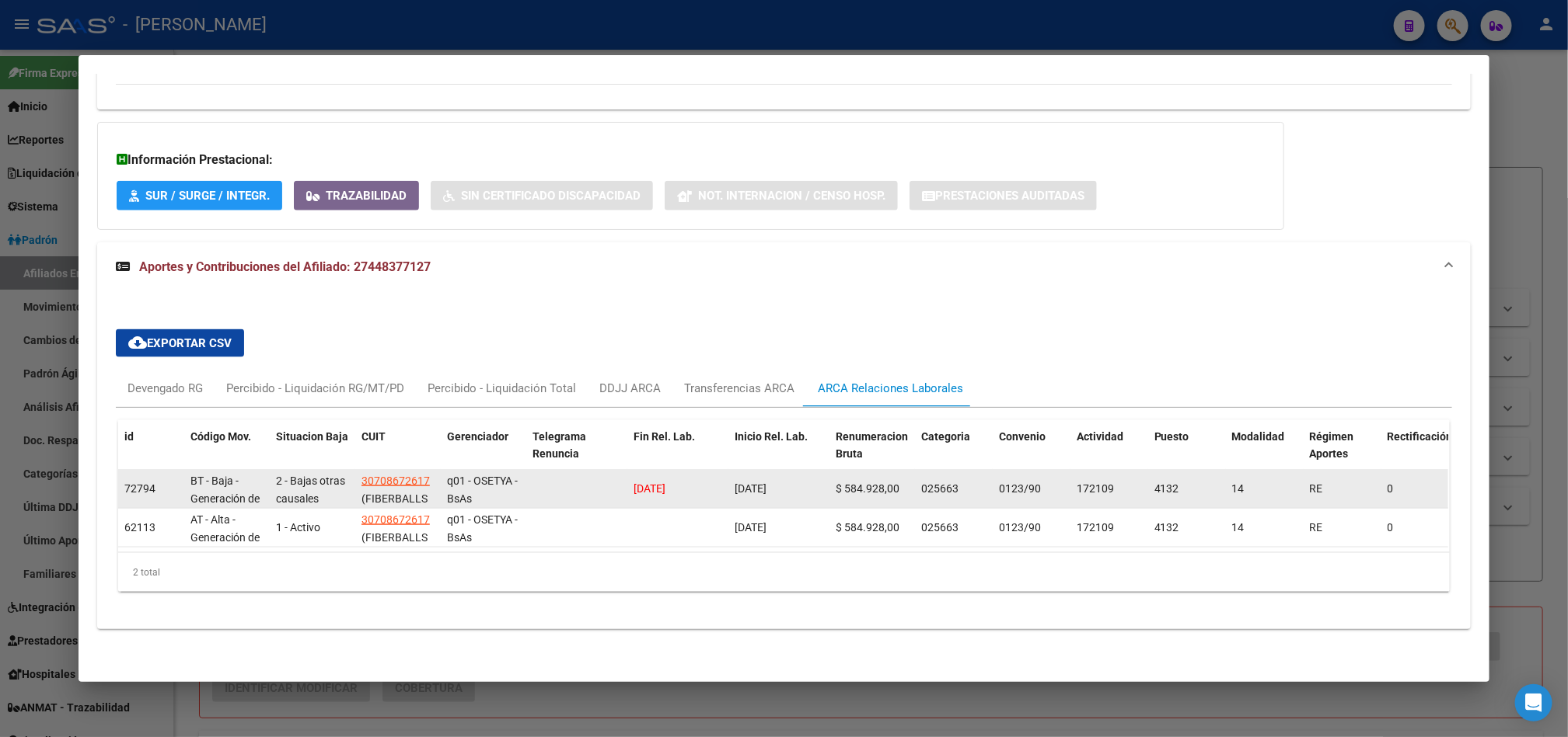
drag, startPoint x: 792, startPoint y: 472, endPoint x: 728, endPoint y: 469, distance: 64.1
click at [735, 480] on div "[DATE]" at bounding box center [779, 489] width 89 height 18
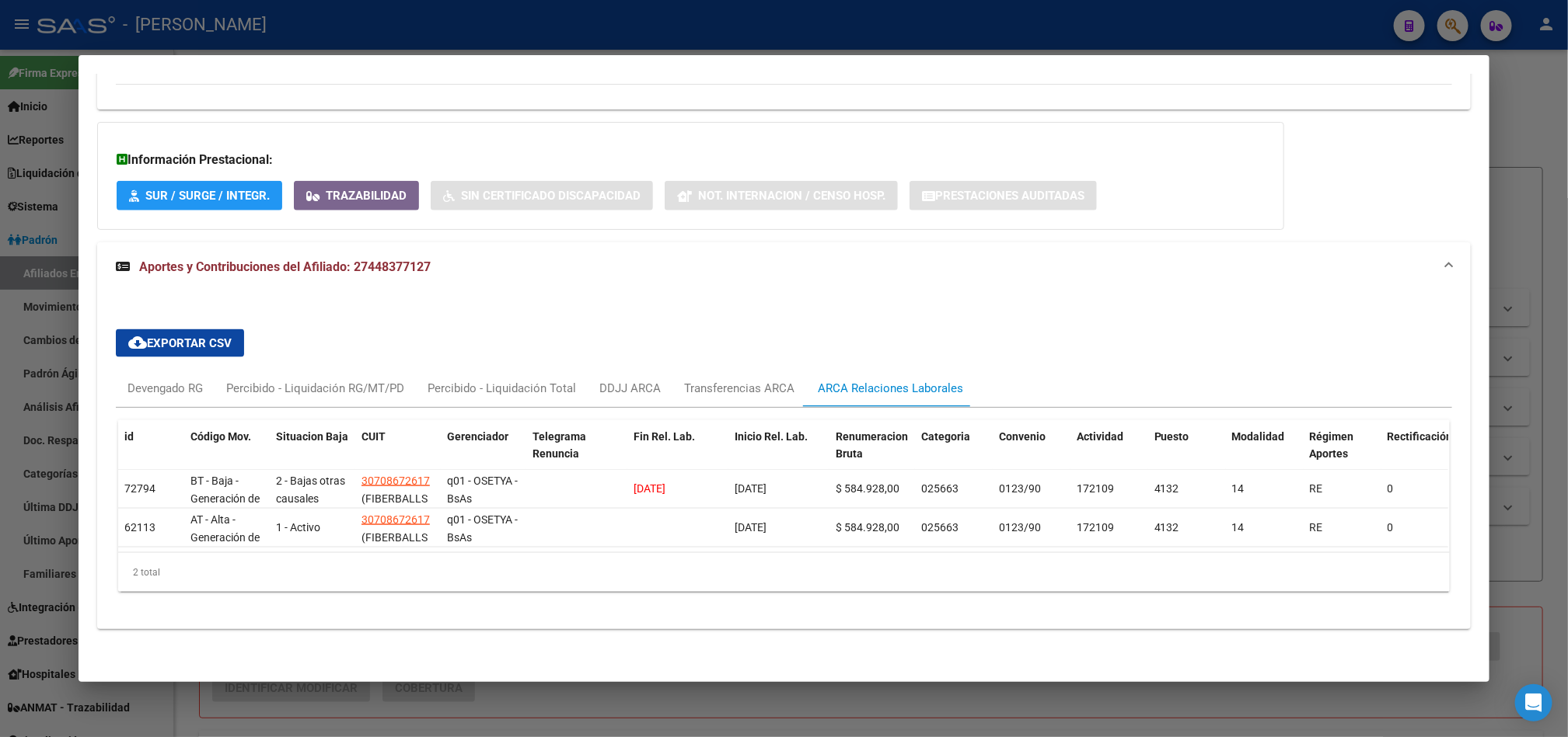
copy span "[DATE]"
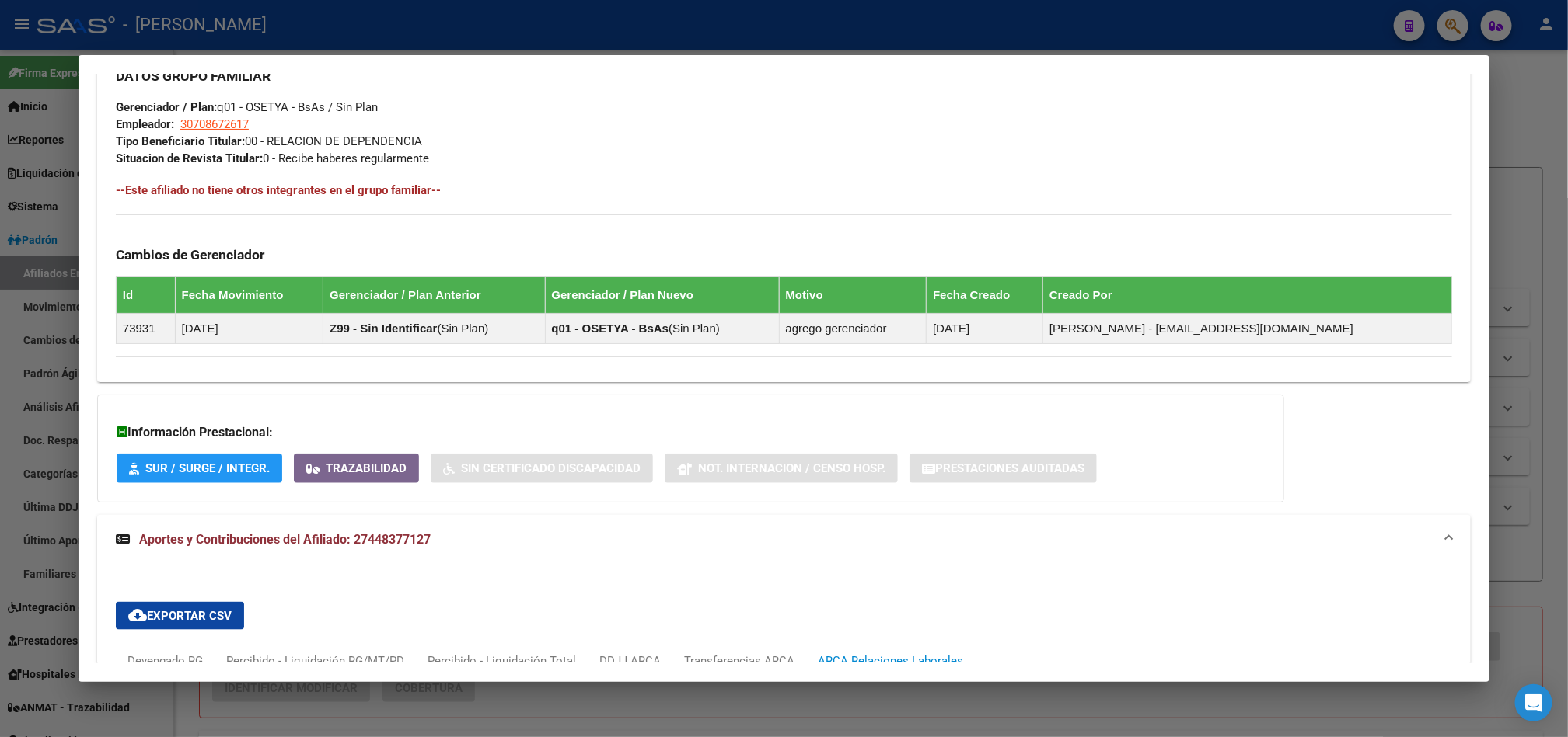
scroll to position [1058, 0]
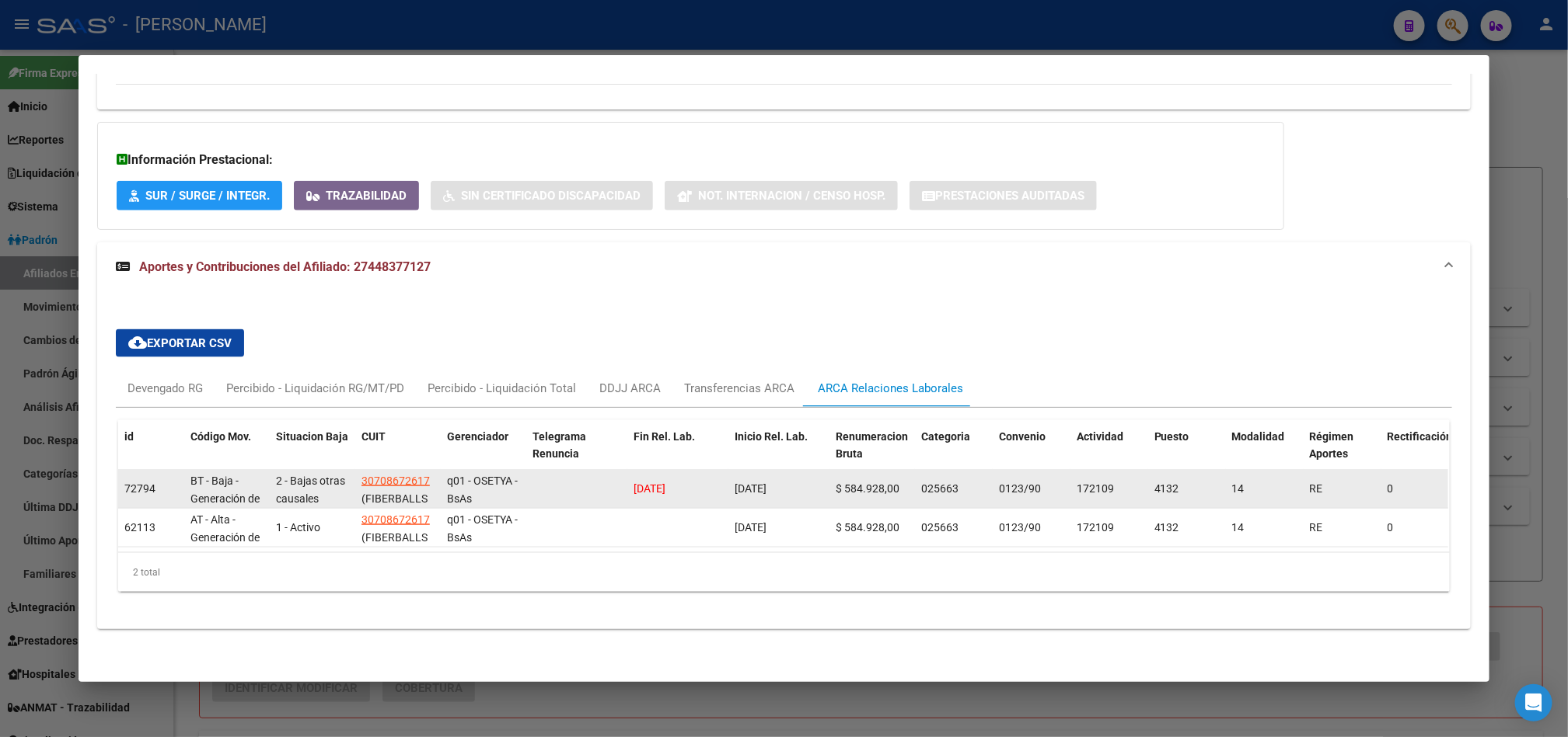
click at [646, 482] on span "[DATE]" at bounding box center [649, 488] width 32 height 12
copy span "[DATE]"
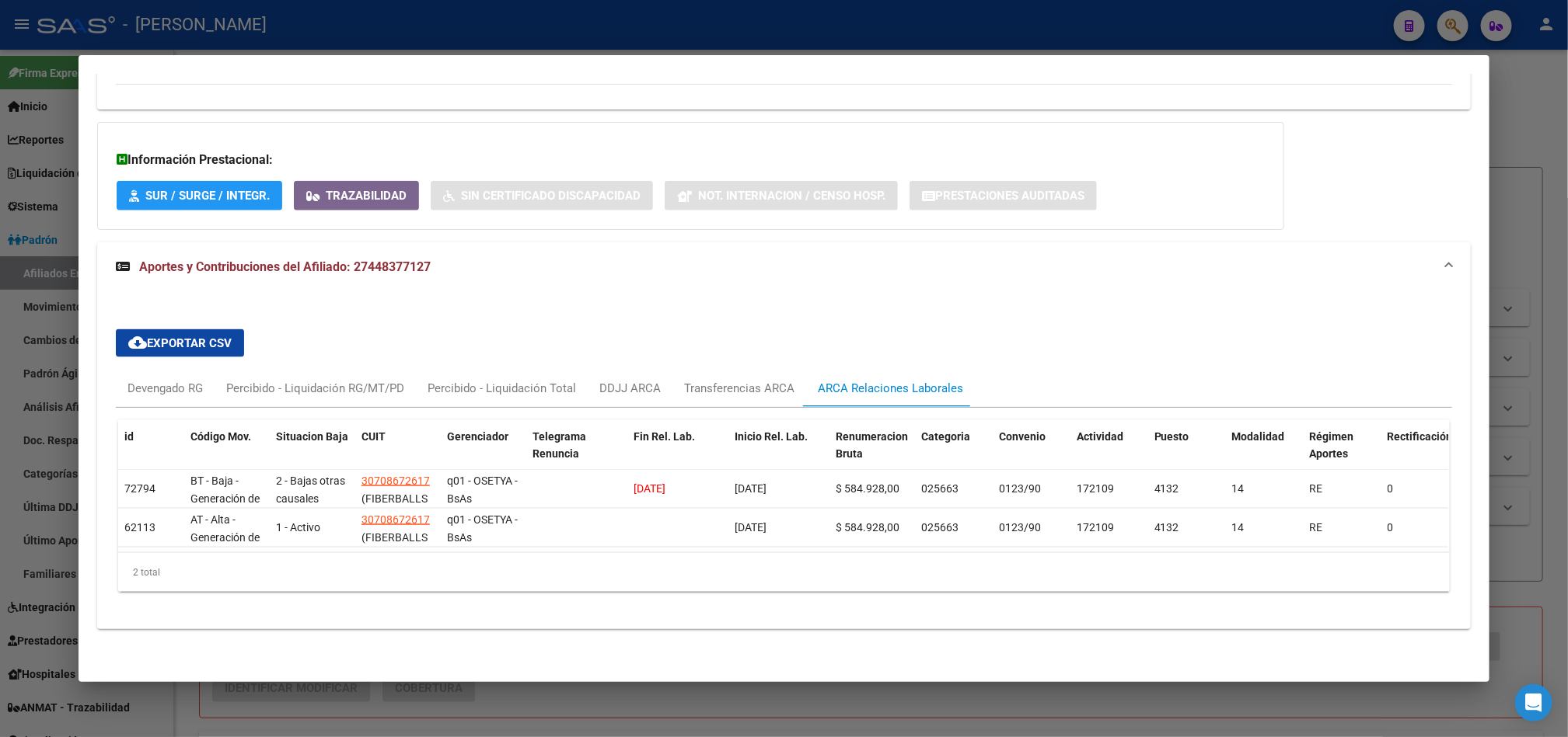
click at [30, 194] on div at bounding box center [784, 368] width 1568 height 737
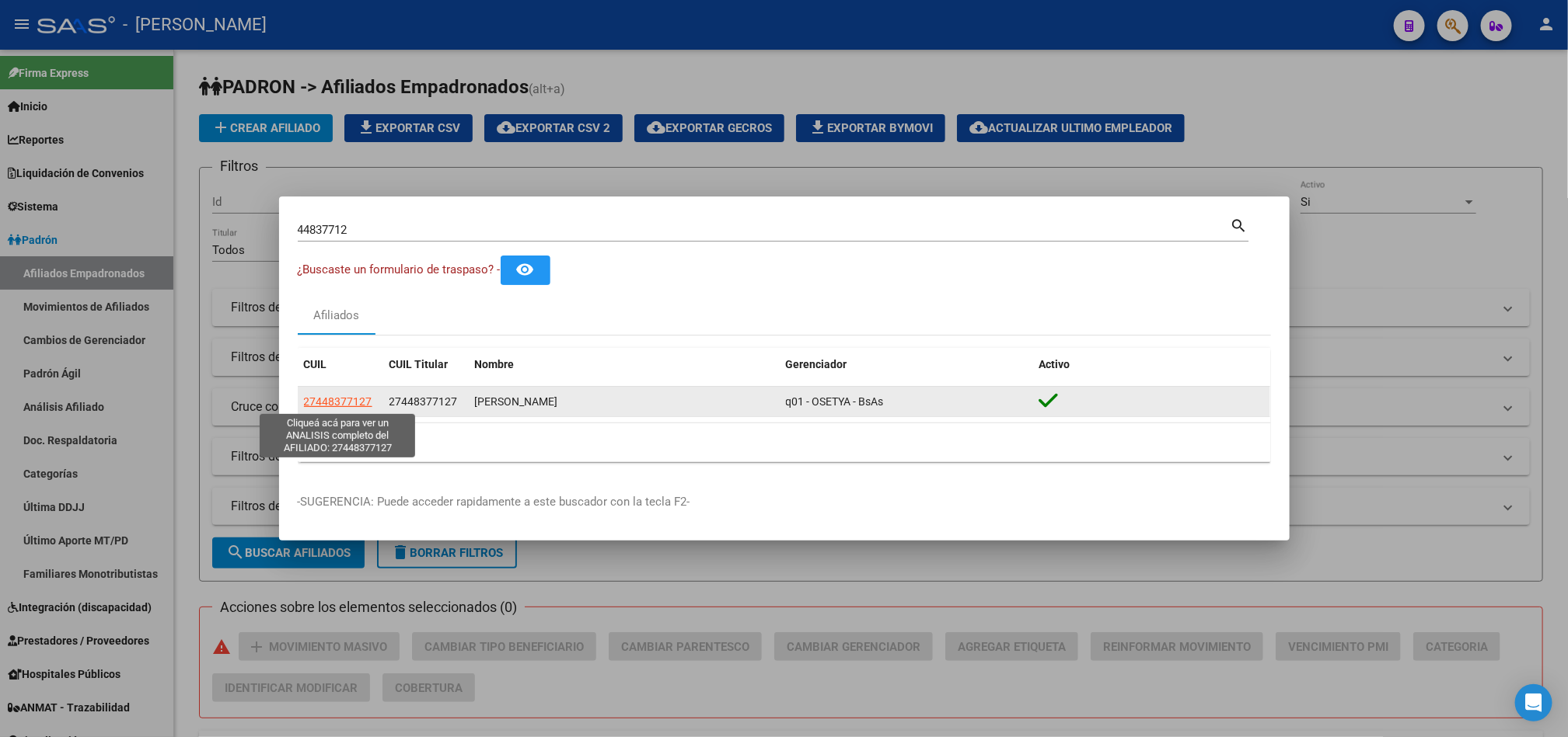
click at [330, 403] on span "27448377127" at bounding box center [338, 401] width 68 height 12
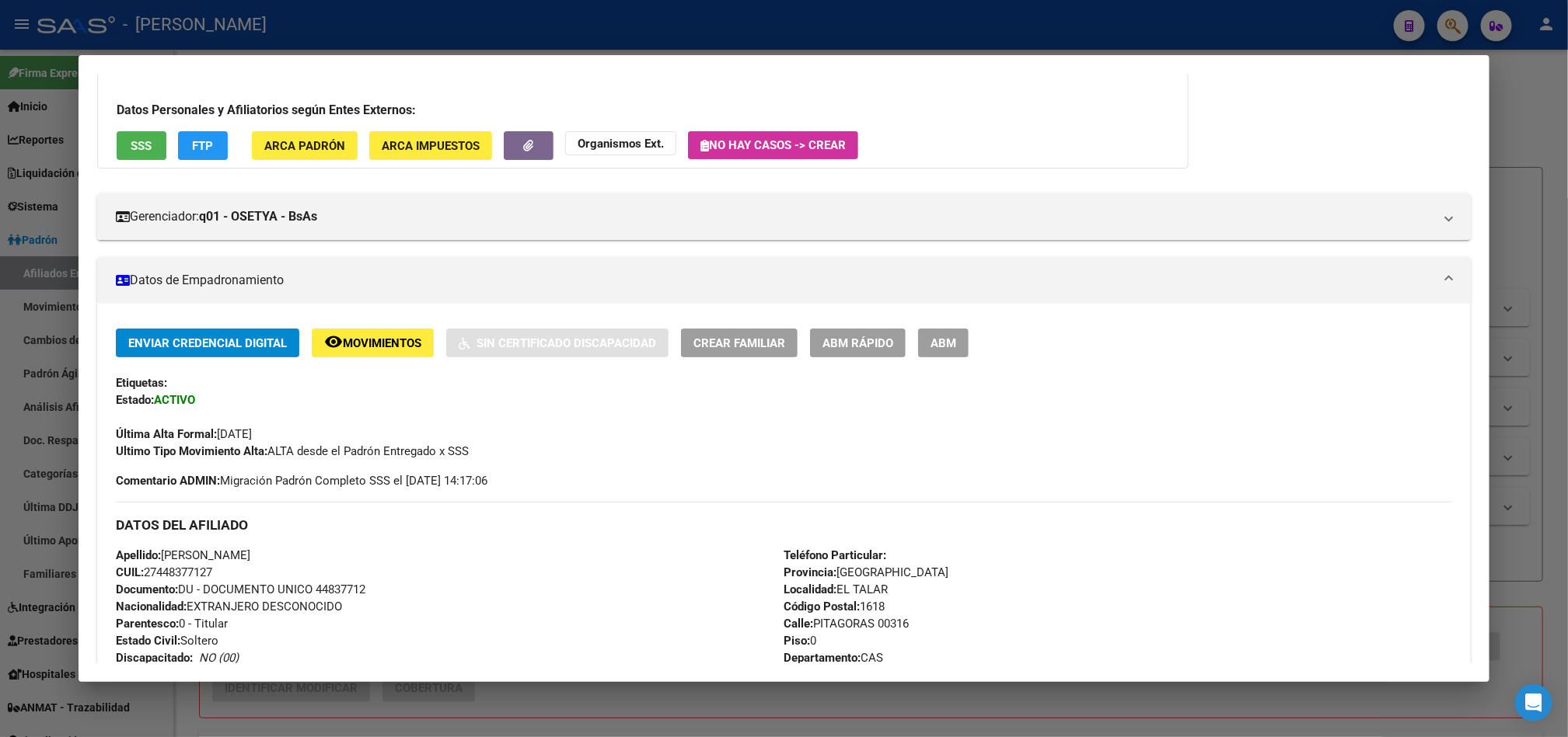
scroll to position [233, 0]
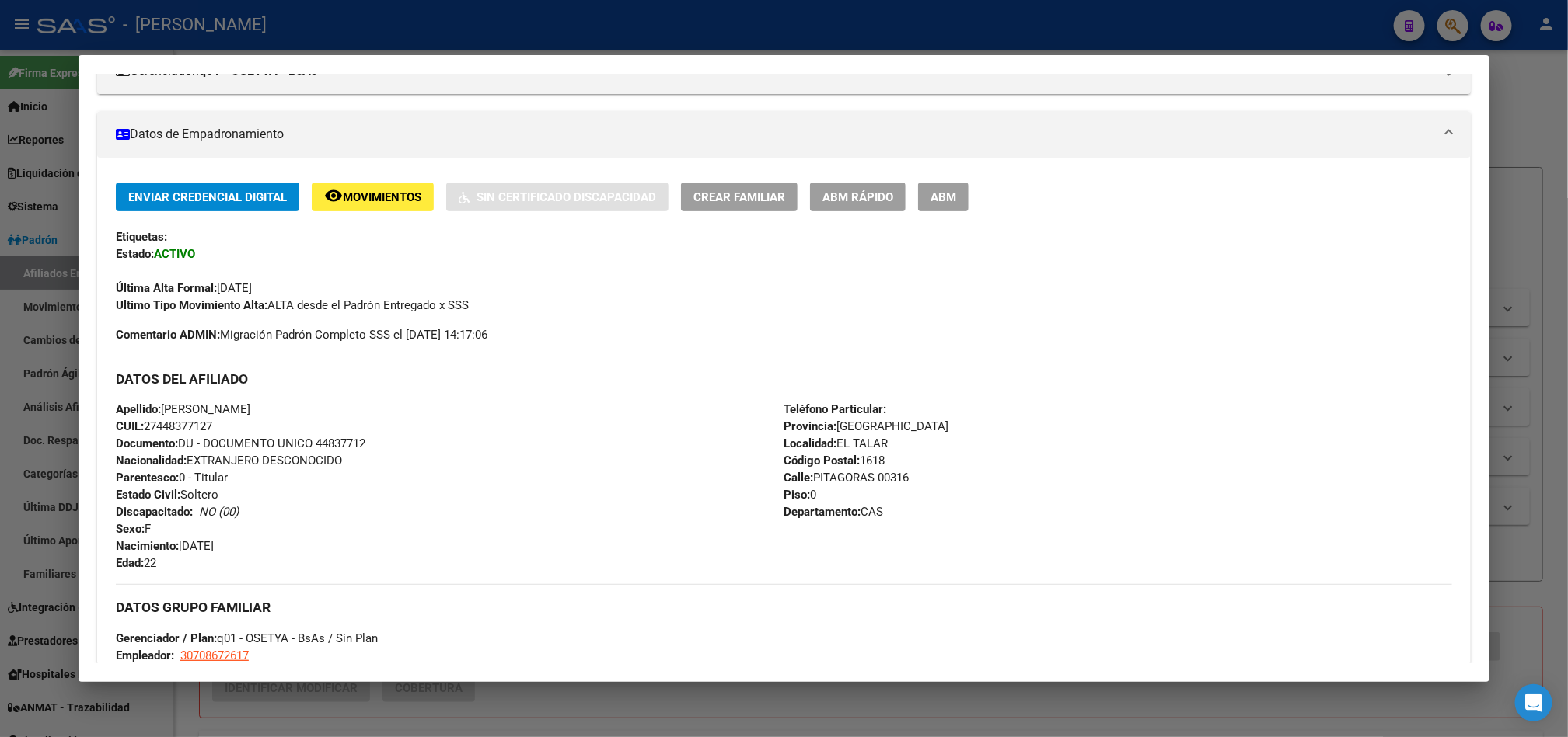
click at [918, 185] on button "ABM" at bounding box center [943, 197] width 51 height 28
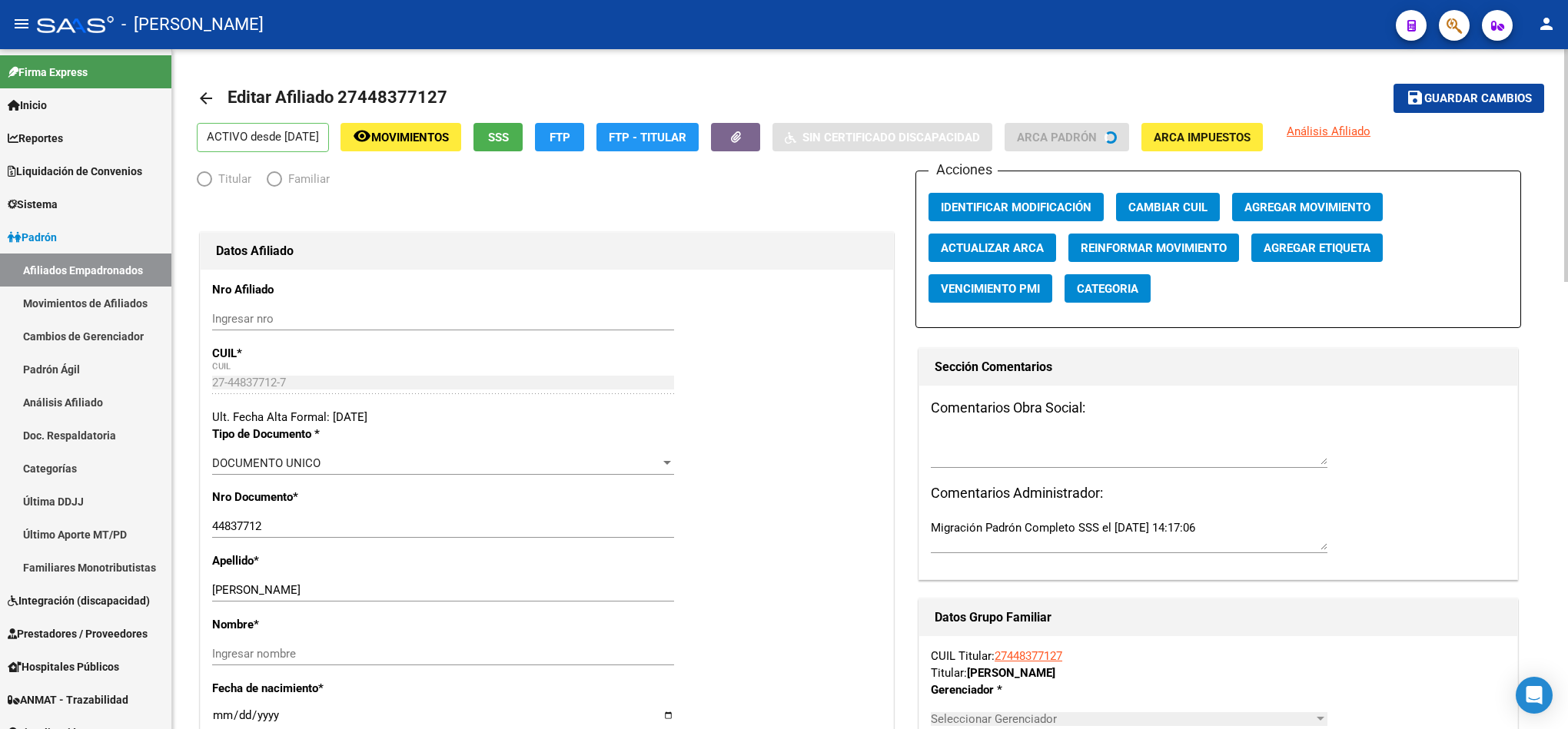
radio input "true"
type input "30-70867261-7"
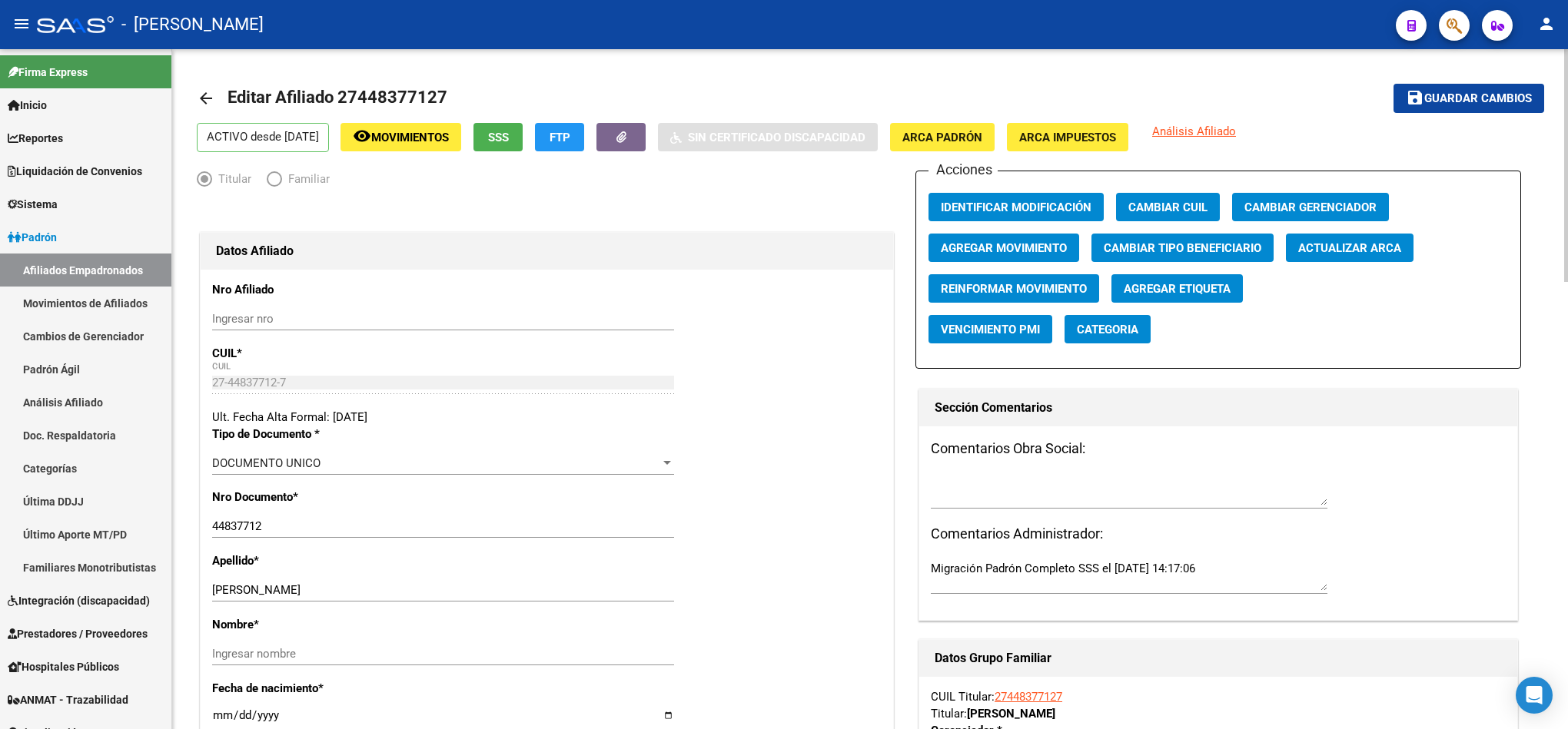
click at [1059, 244] on span "Agregar Movimiento" at bounding box center [1003, 249] width 126 height 14
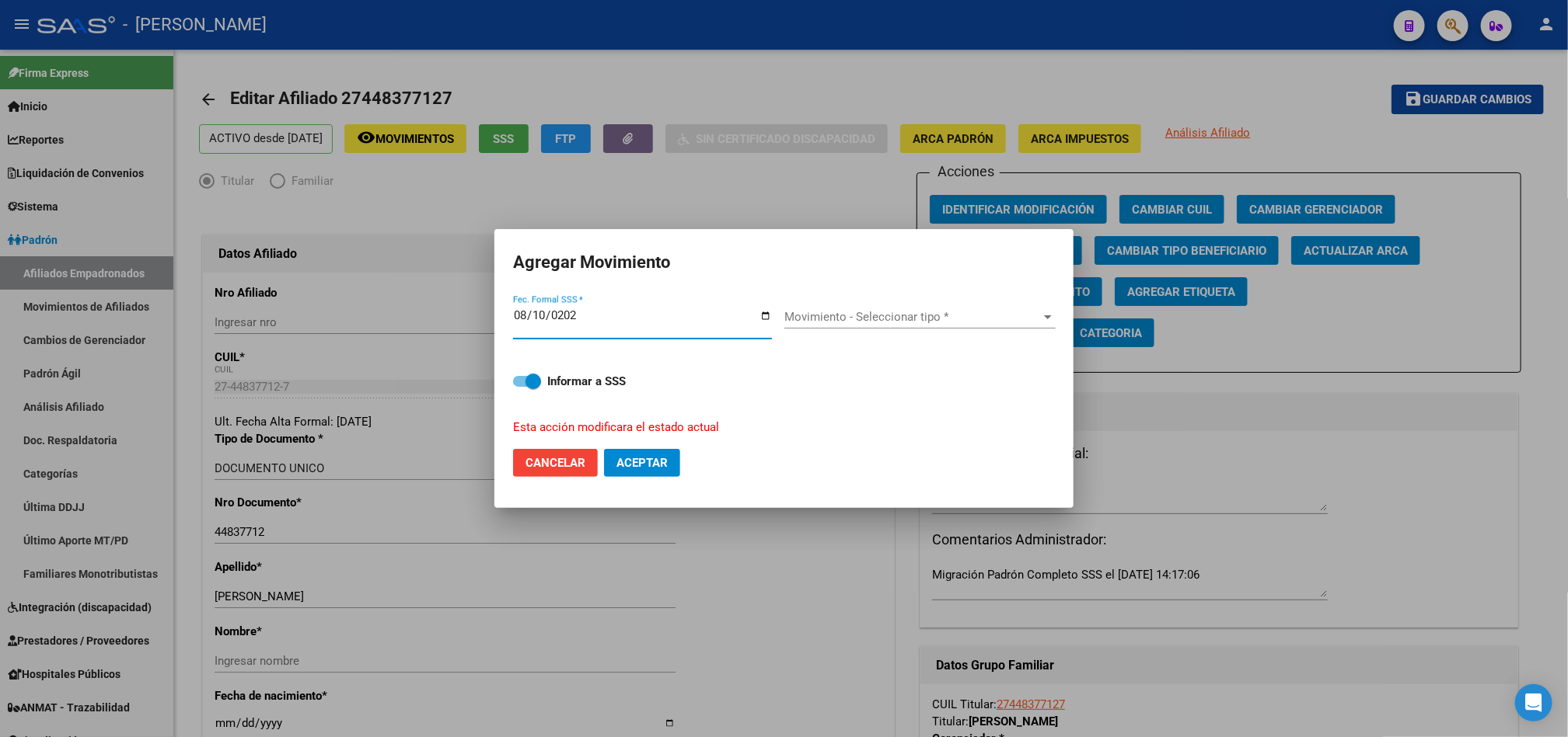
type input "[DATE]"
click at [800, 322] on span "Movimiento - Seleccionar tipo *" at bounding box center [913, 317] width 258 height 14
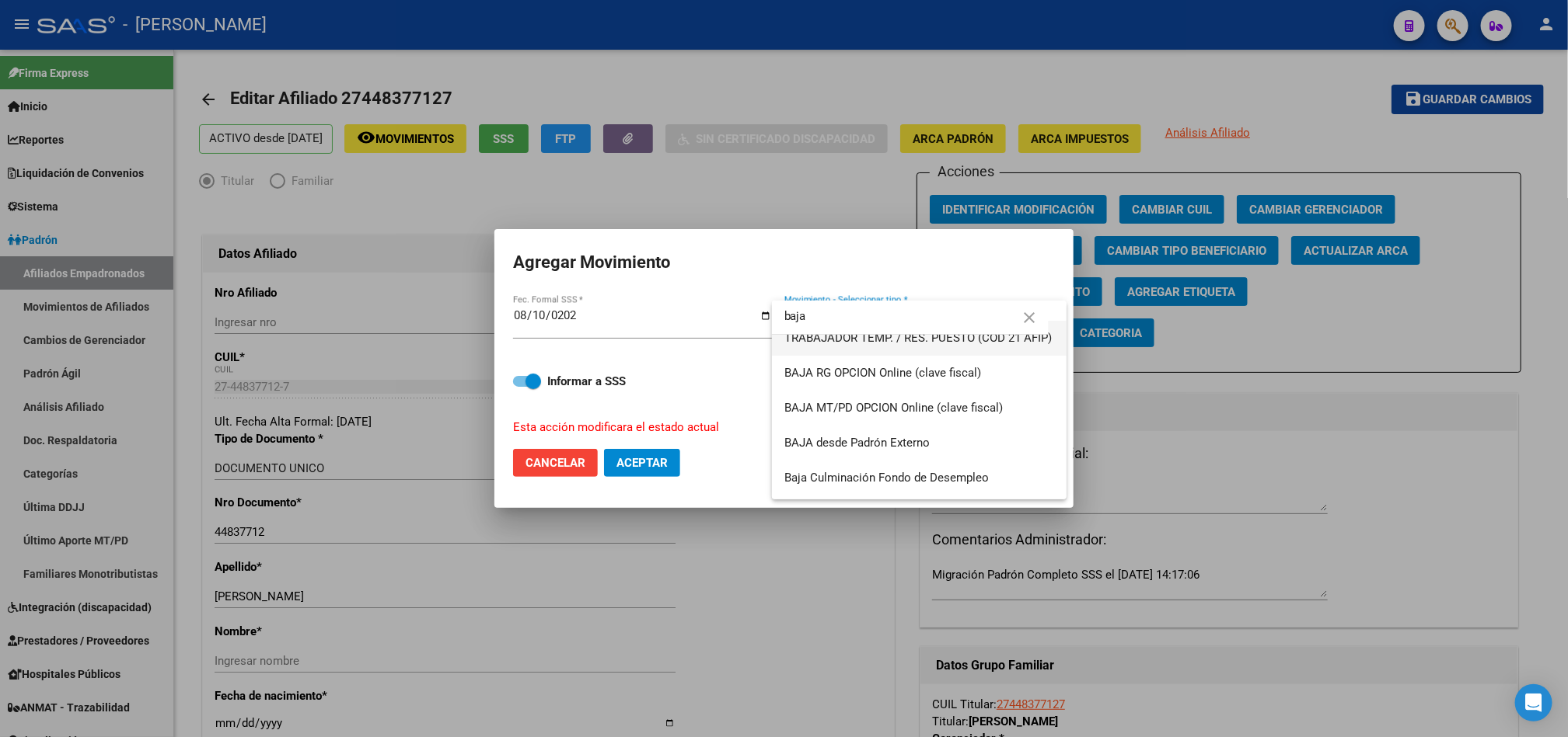
scroll to position [139, 0]
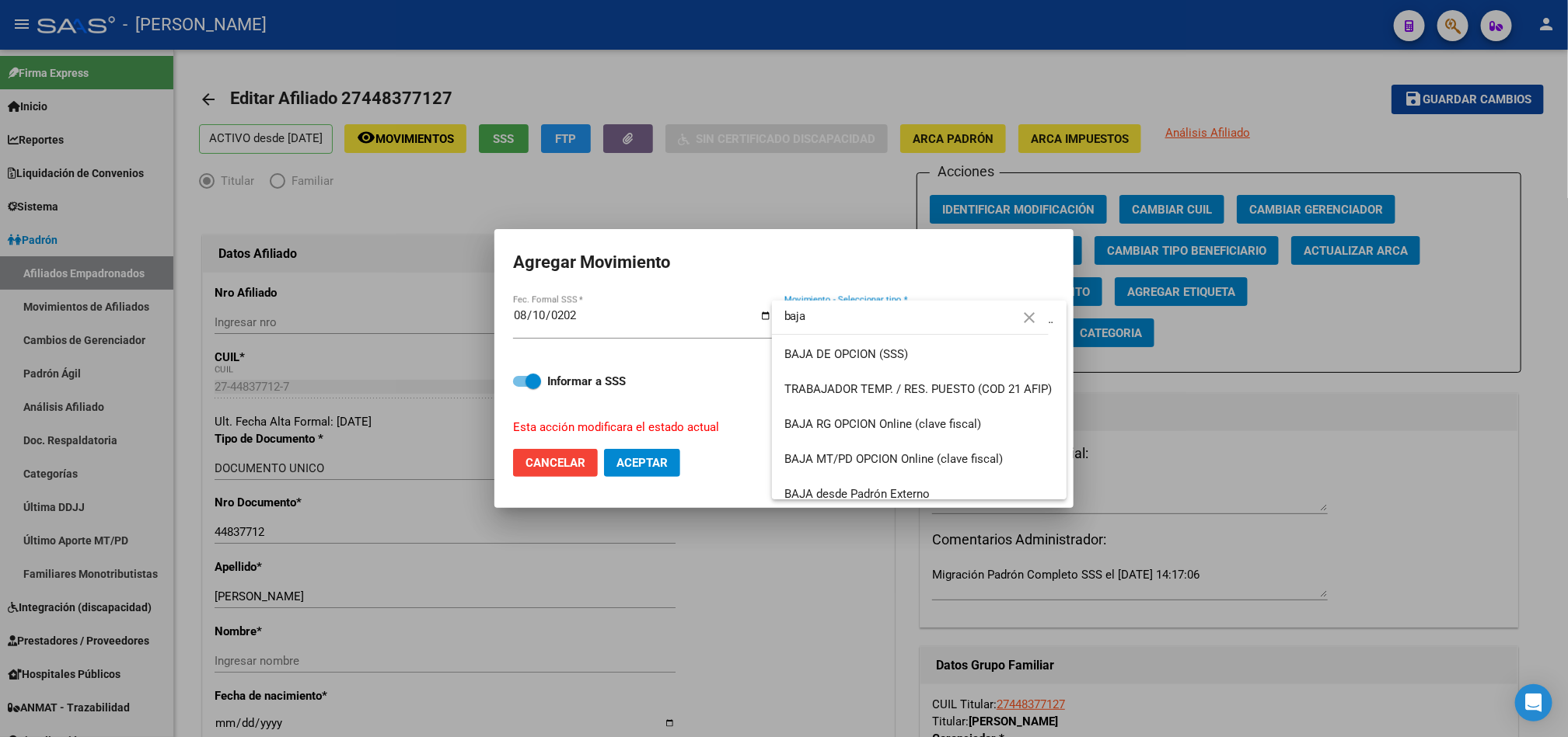
click at [904, 307] on input "baja" at bounding box center [910, 316] width 276 height 35
click at [903, 308] on input "baja" at bounding box center [910, 316] width 276 height 35
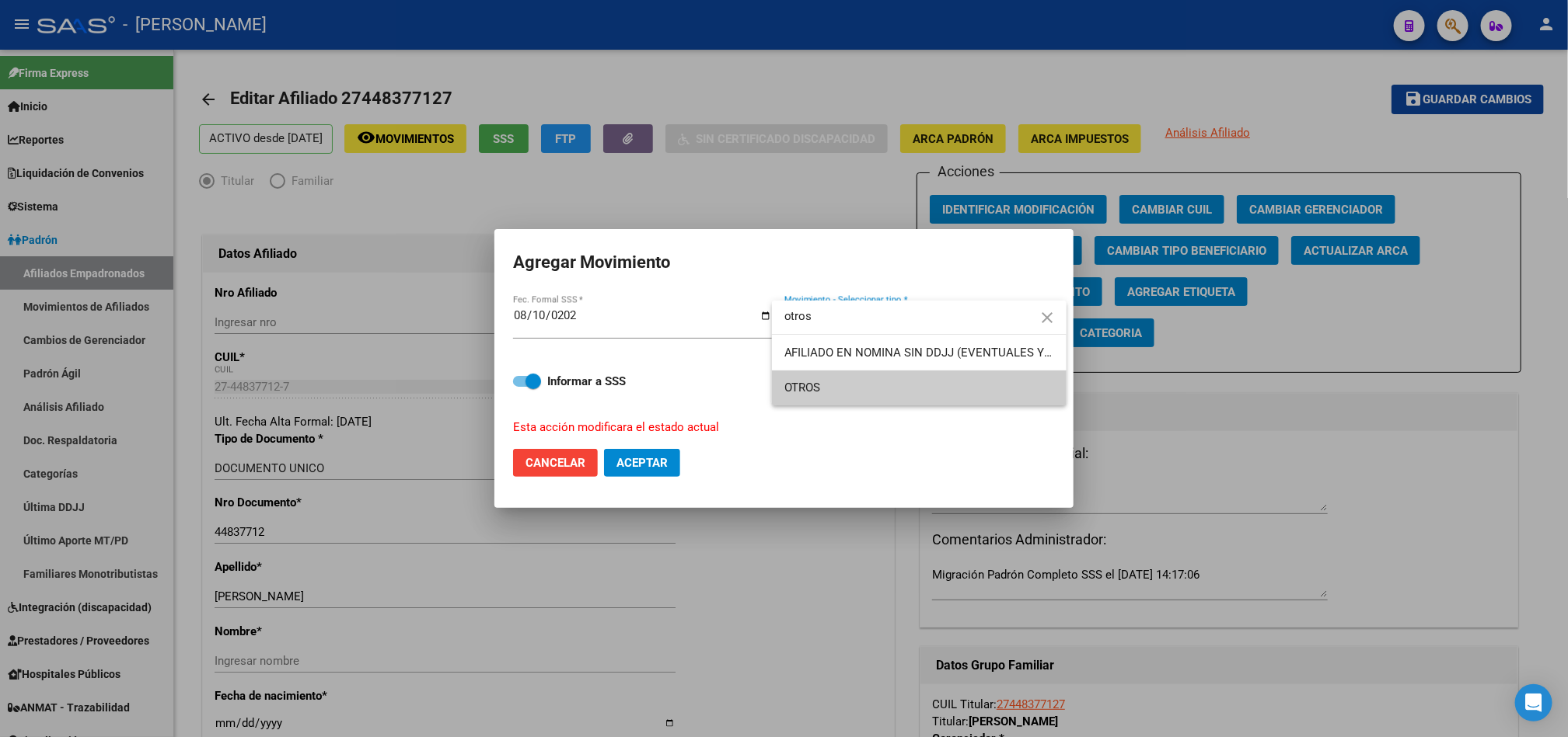
type input "otros"
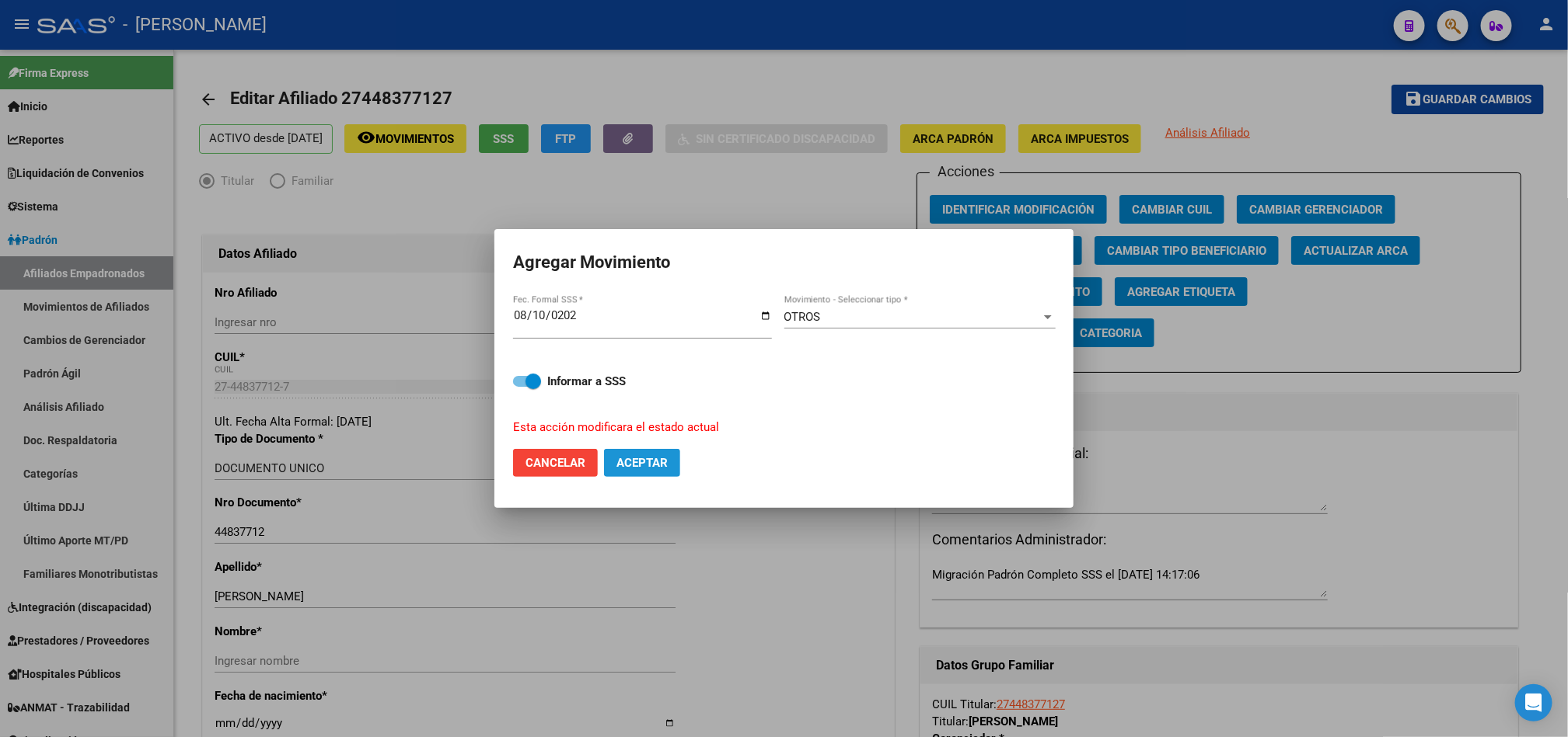
click at [632, 459] on span "Aceptar" at bounding box center [642, 464] width 52 height 14
checkbox input "false"
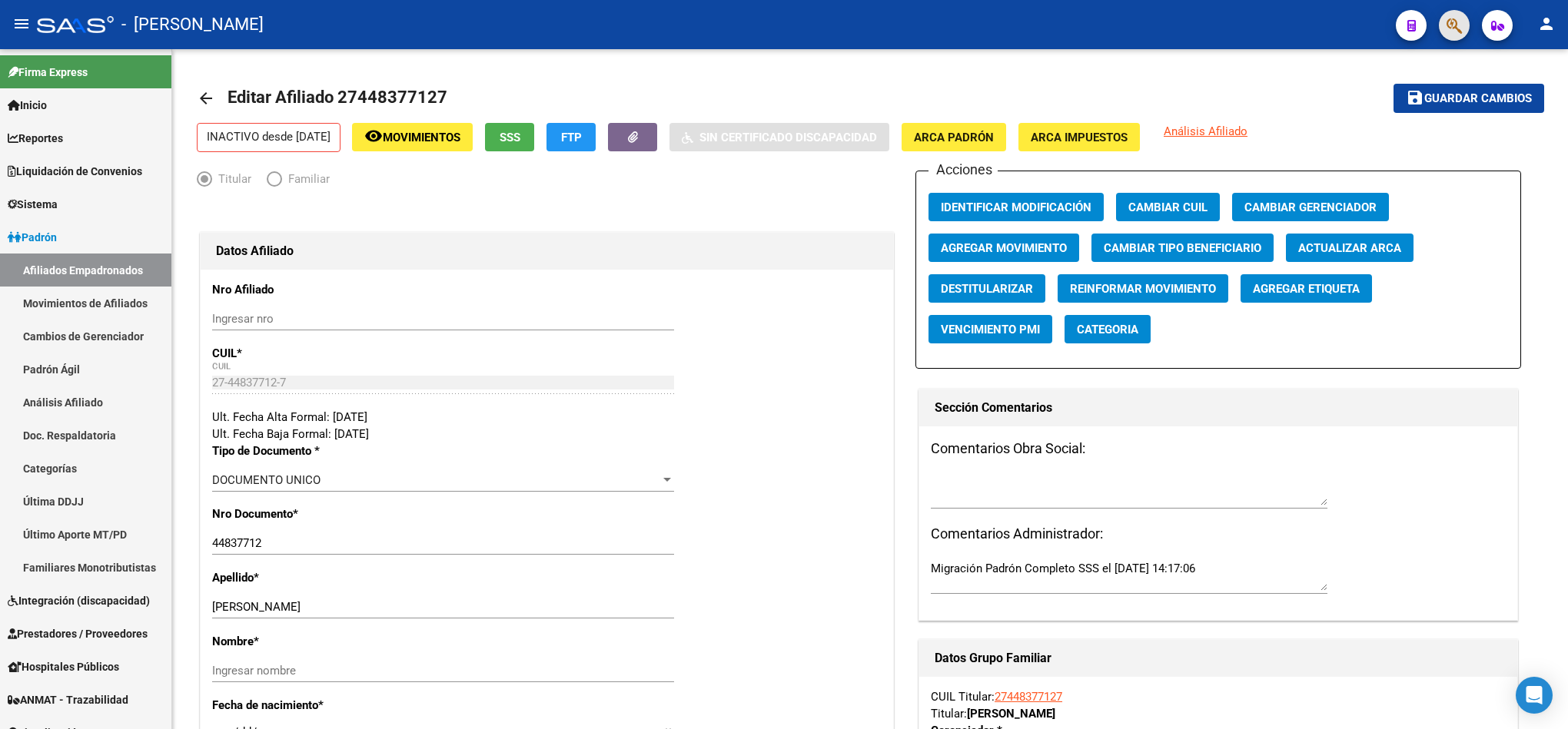
click at [1442, 23] on button "button" at bounding box center [1454, 25] width 31 height 31
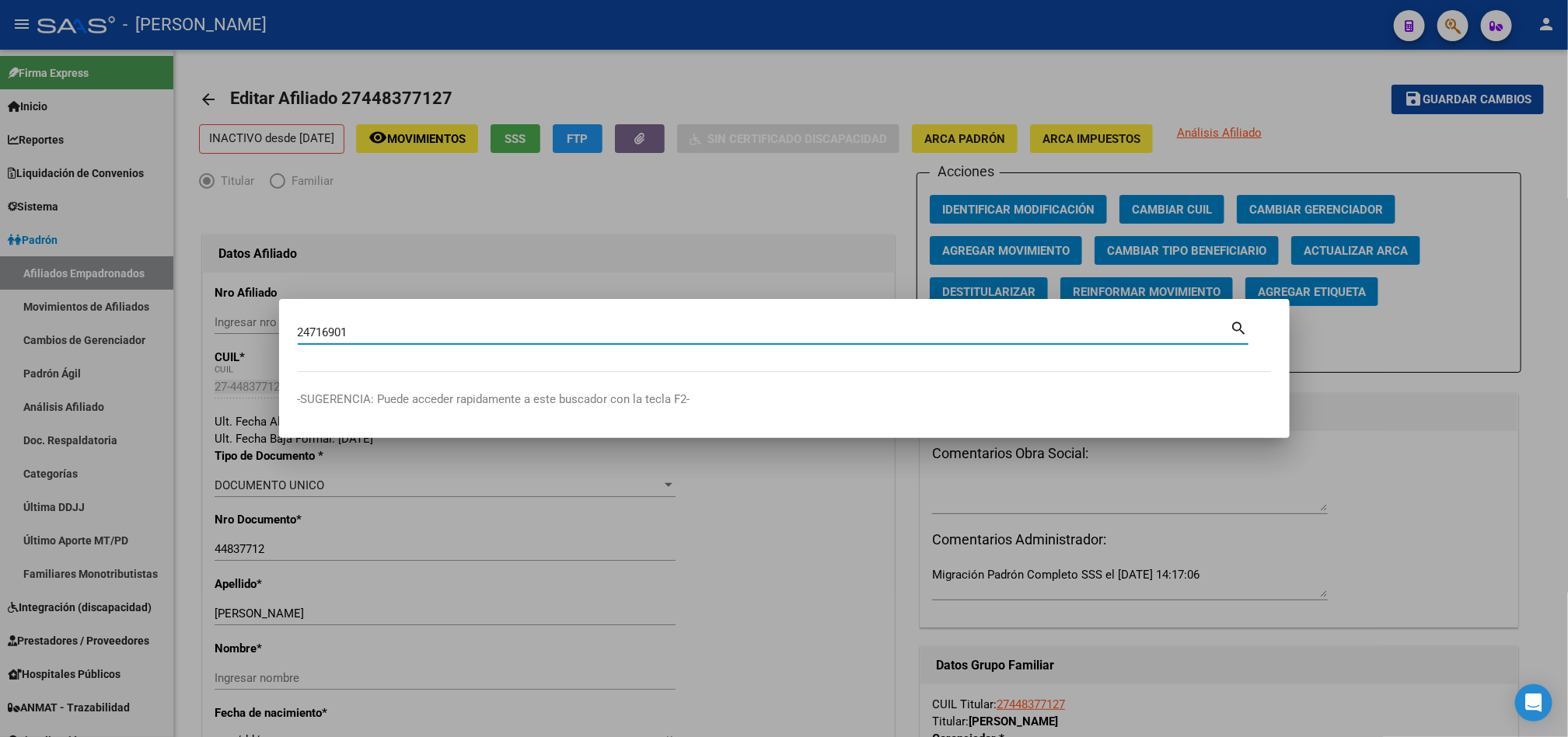
type input "24716901"
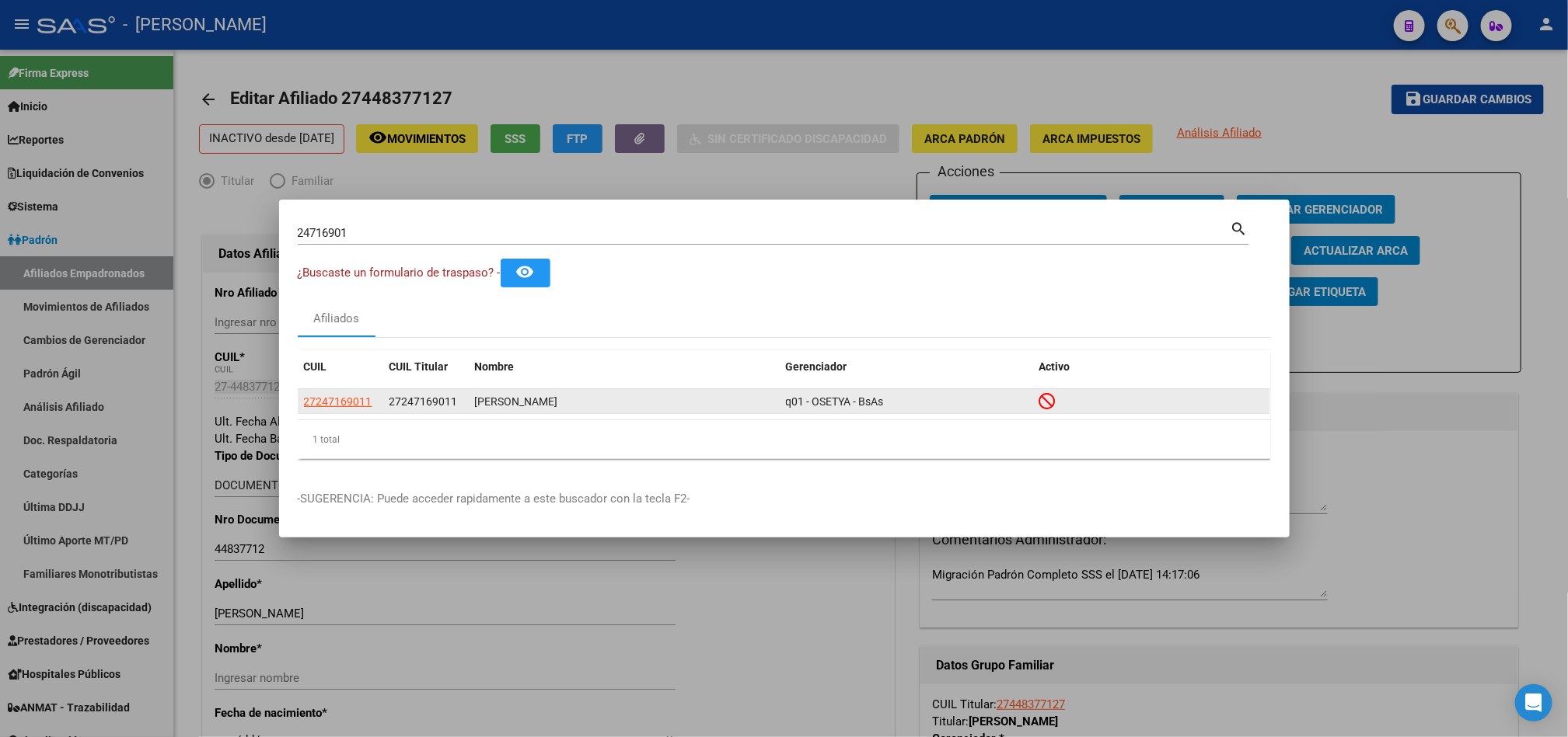
click at [359, 410] on datatable-body-cell "27247169011" at bounding box center [340, 400] width 85 height 24
click at [357, 407] on span "27247169011" at bounding box center [338, 401] width 68 height 12
type textarea "27247169011"
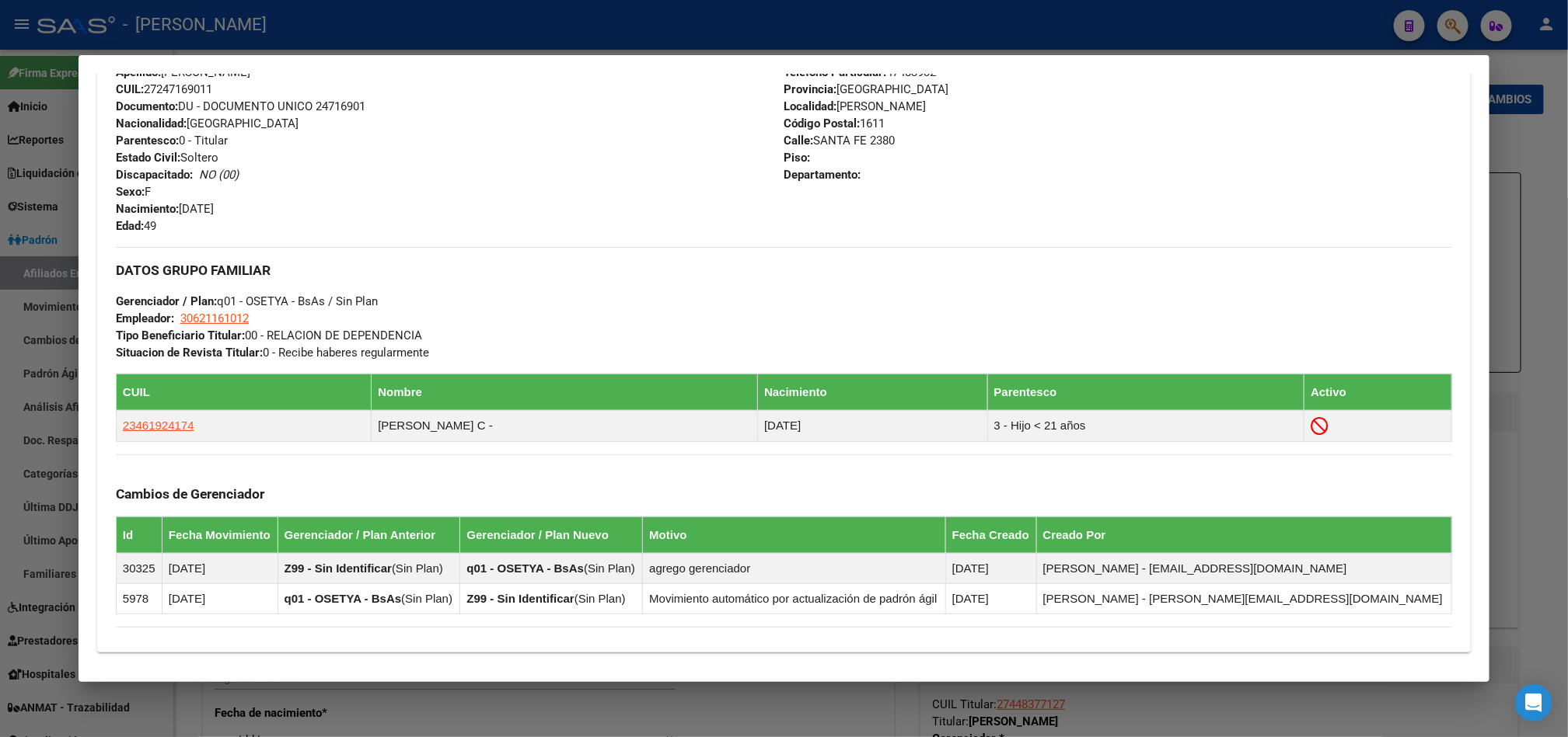
scroll to position [685, 0]
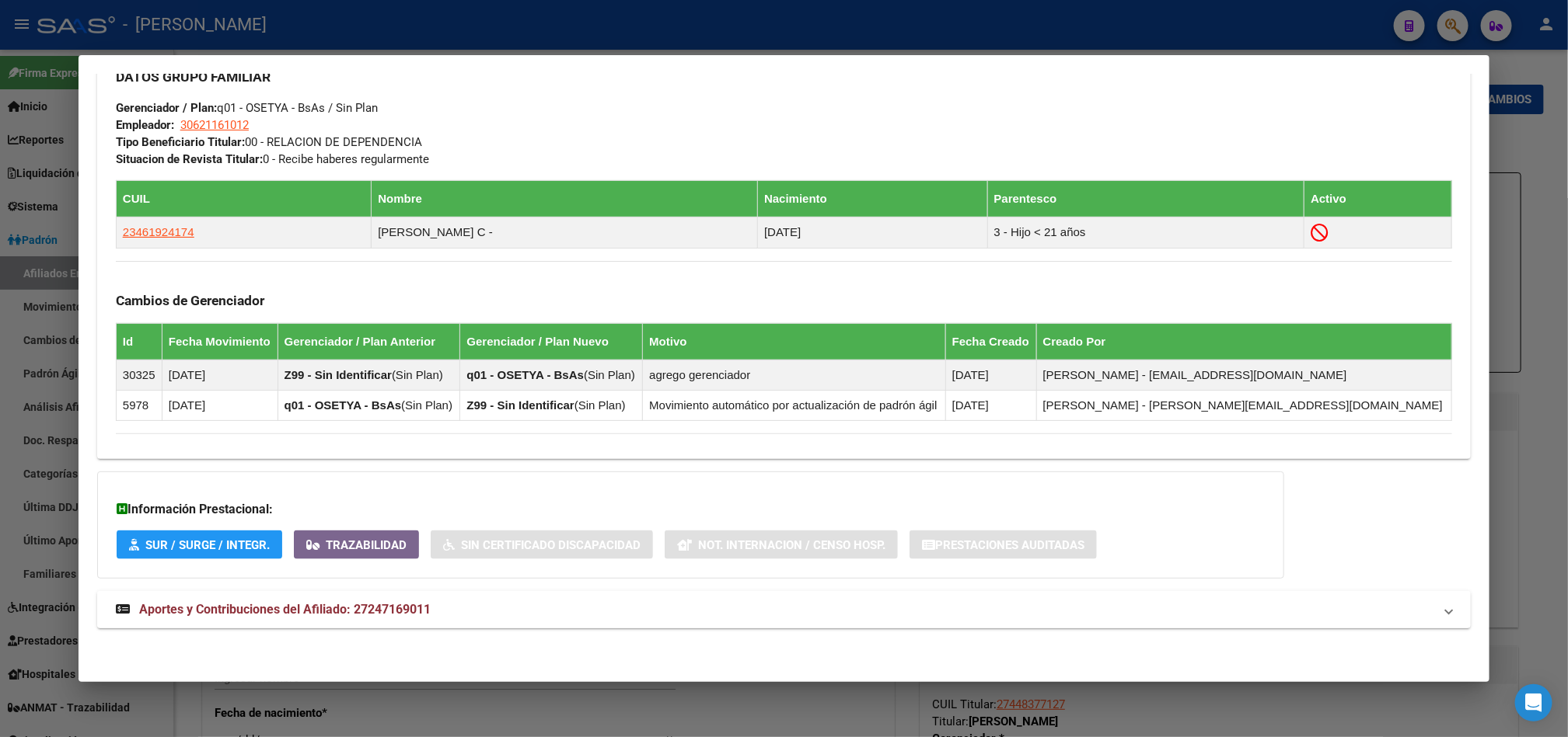
click at [430, 623] on mat-expansion-panel-header "Aportes y Contribuciones del Afiliado: 27247169011" at bounding box center [784, 610] width 1373 height 37
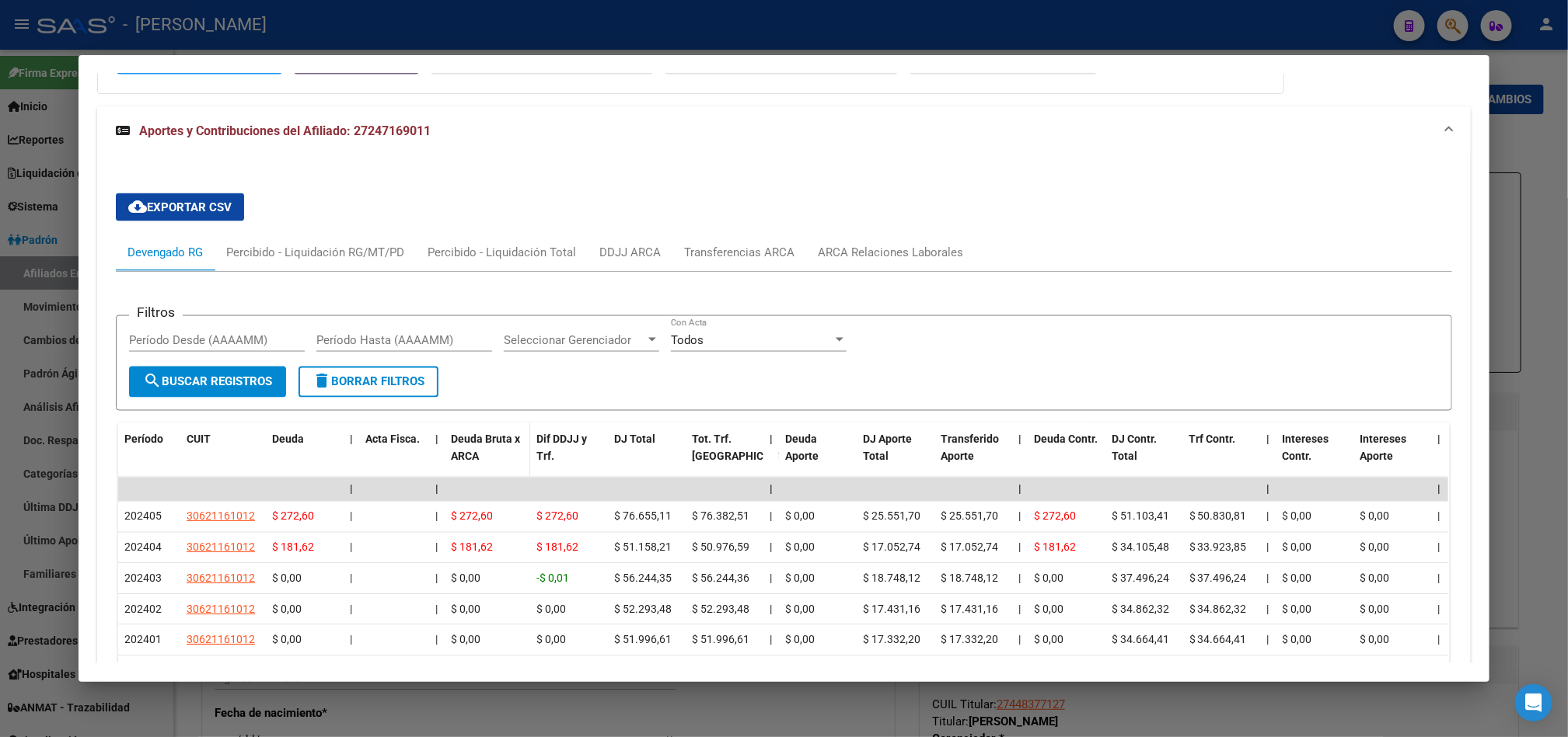
scroll to position [1308, 0]
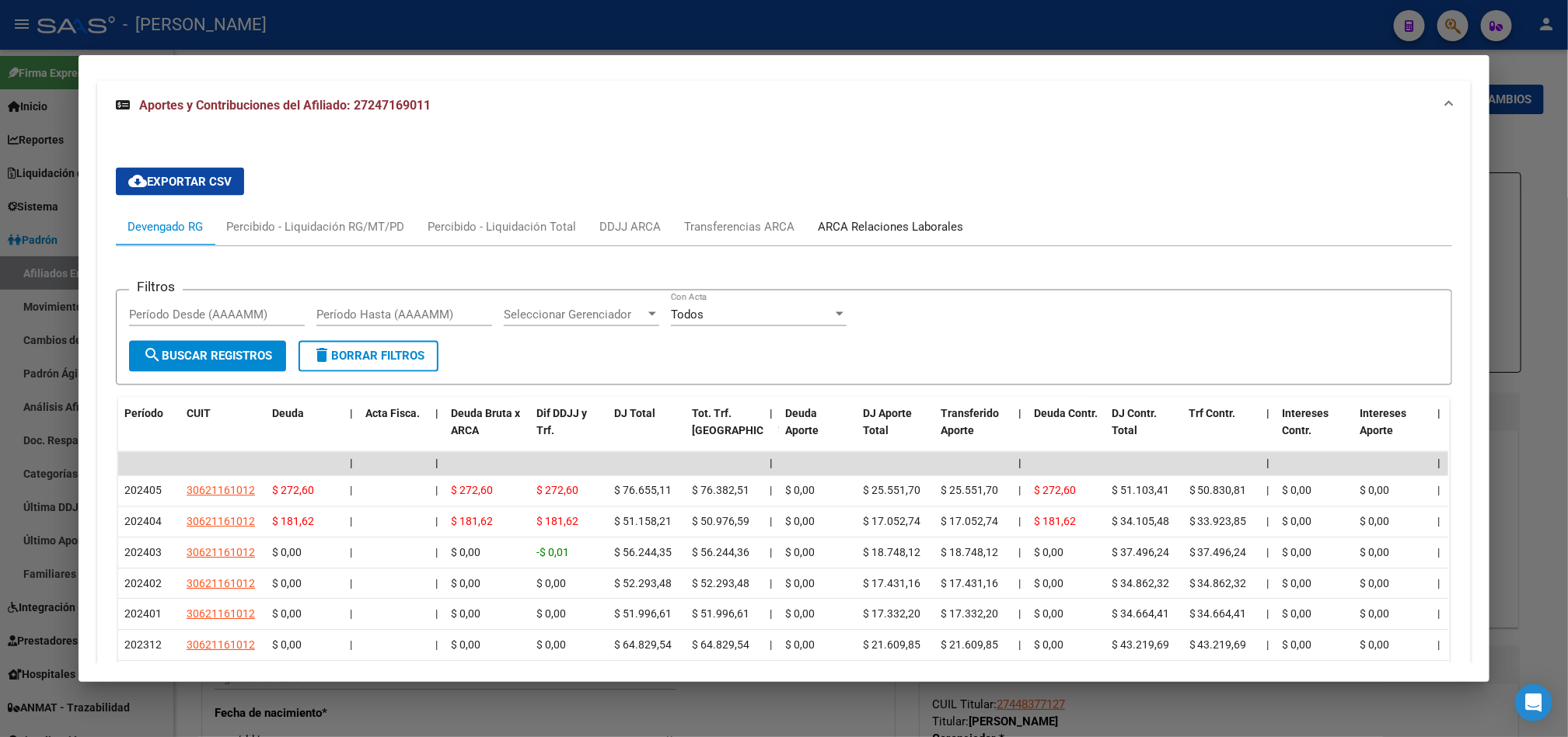
click at [870, 222] on div "ARCA Relaciones Laborales" at bounding box center [890, 226] width 146 height 17
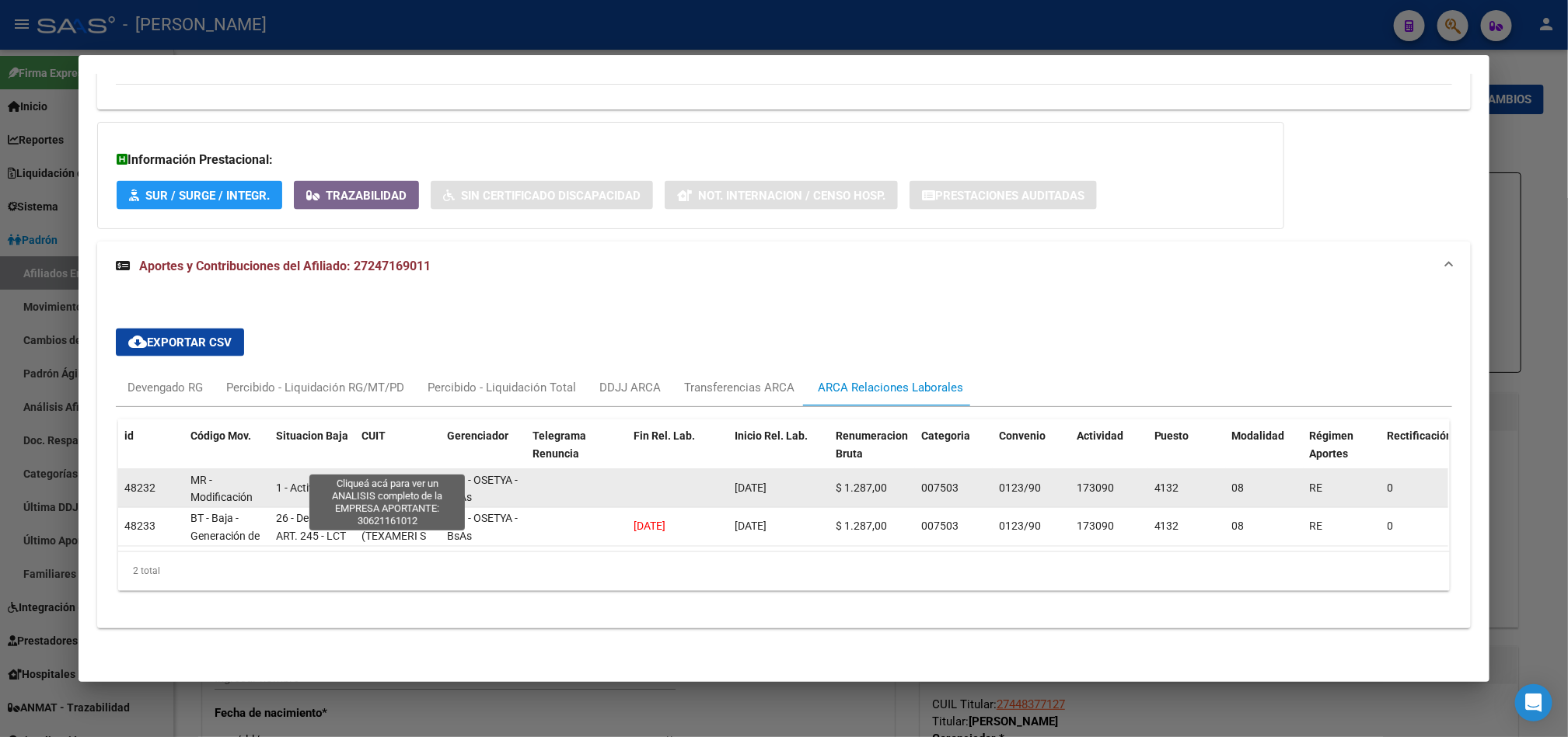
scroll to position [1, 0]
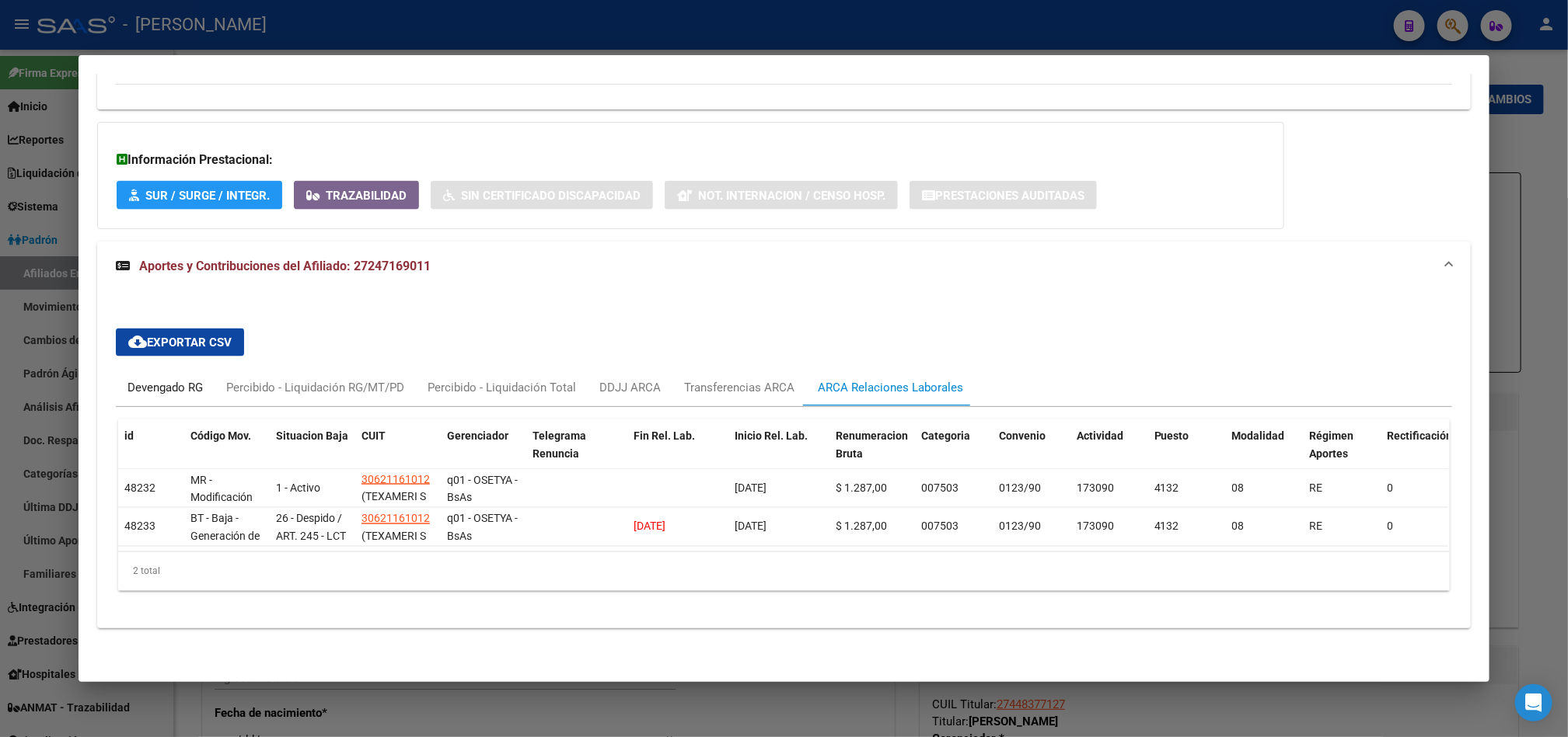
click at [201, 369] on div "Devengado RG" at bounding box center [164, 388] width 99 height 37
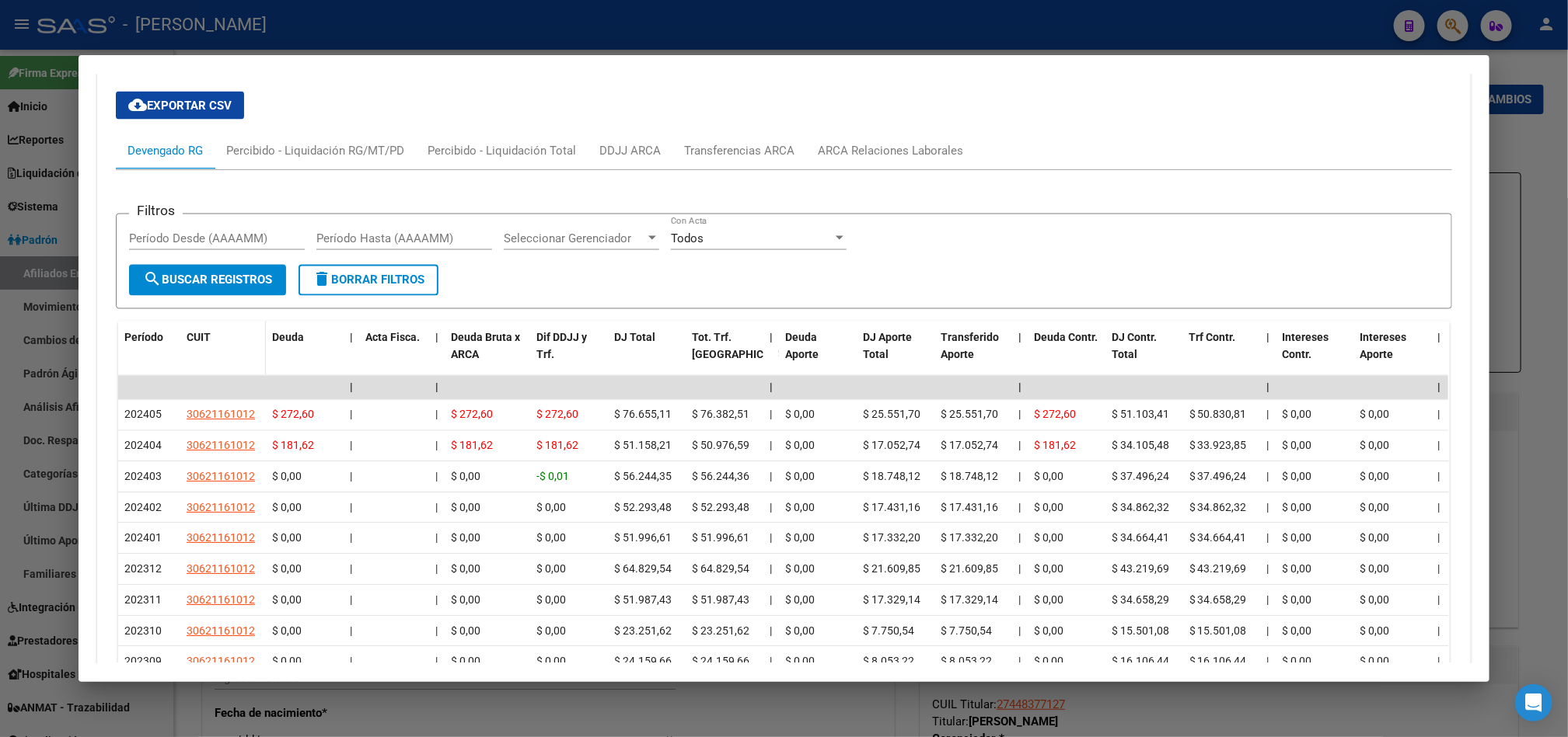
scroll to position [1520, 0]
